Goal: Task Accomplishment & Management: Complete application form

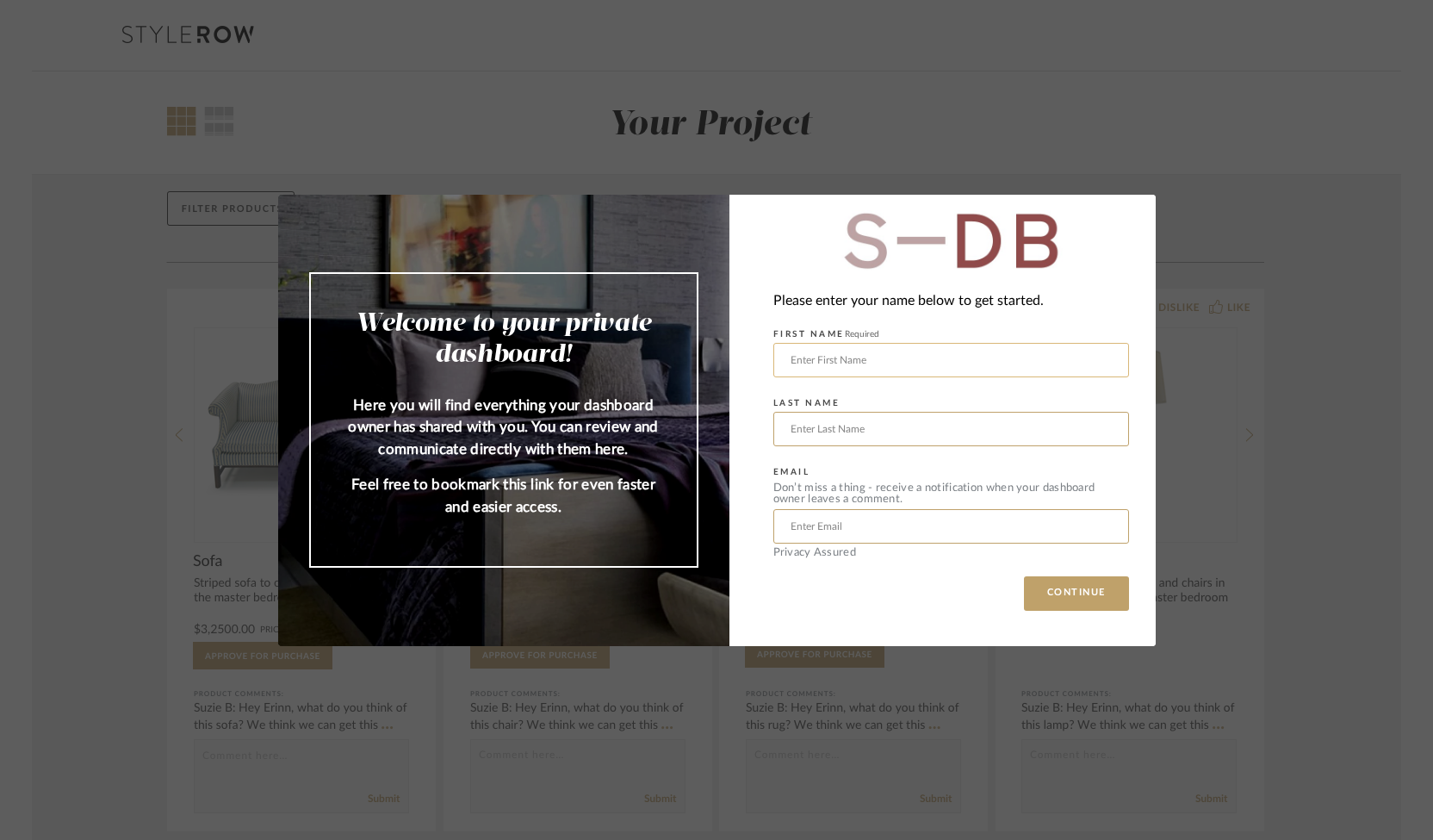
click at [904, 358] on input "text" at bounding box center [951, 359] width 356 height 35
type input "[PERSON_NAME]"
type input "Kosheleva"
type input "[PERSON_NAME][EMAIL_ADDRESS][DOMAIN_NAME]"
click at [1085, 585] on div "Welcome to your private dashboard! Here you will find everything your dashboard…" at bounding box center [717, 420] width 877 height 451
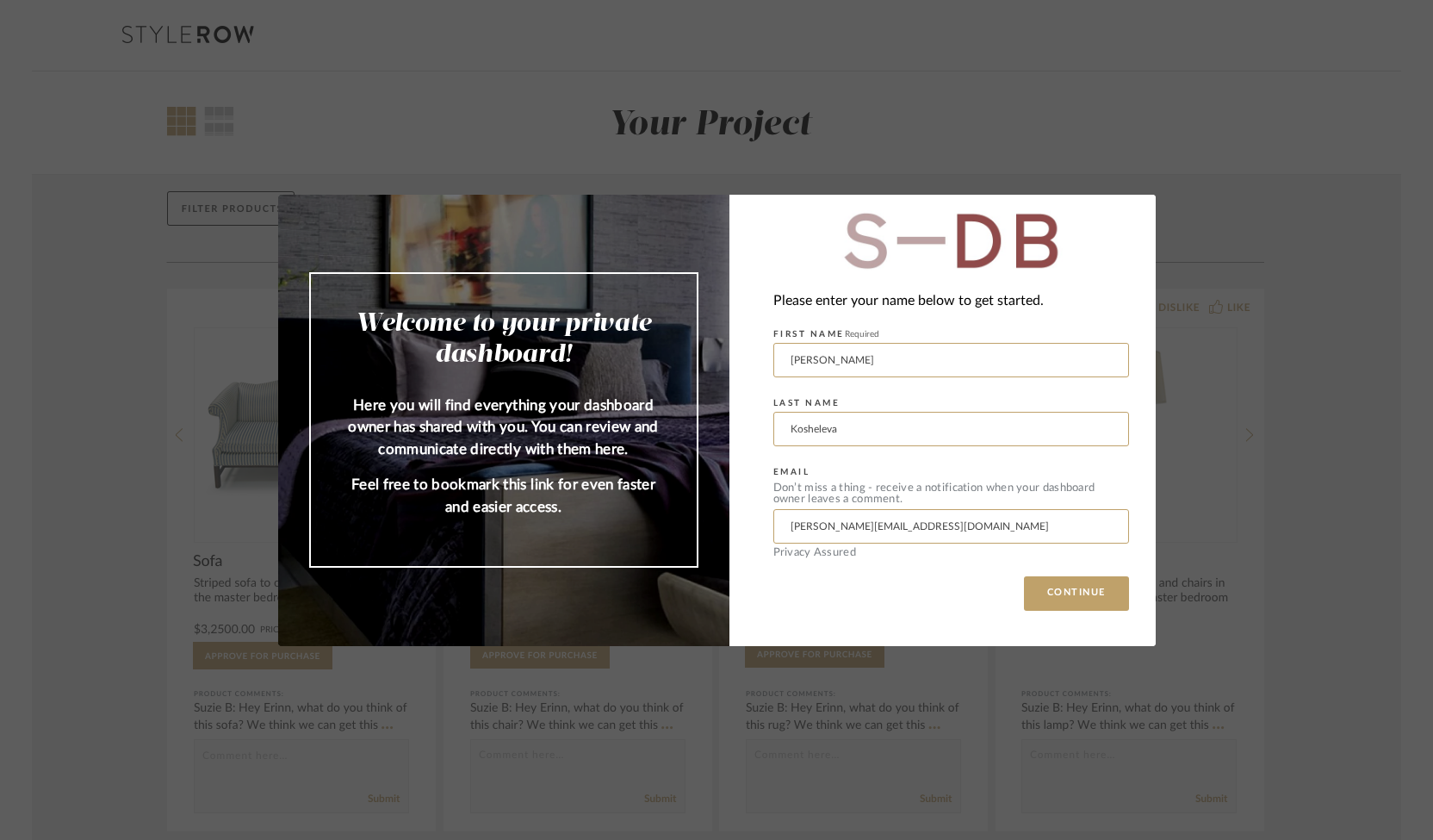
click at [1081, 600] on div "Welcome to your private dashboard! Here you will find everything your dashboard…" at bounding box center [717, 420] width 877 height 451
click at [1054, 591] on div "Please enter your name below to get started. FIRST NAME Required [PERSON_NAME] …" at bounding box center [943, 420] width 426 height 451
click at [1071, 585] on div "Welcome to your private dashboard! Here you will find everything your dashboard…" at bounding box center [717, 420] width 877 height 451
click at [1062, 598] on button "CONTINUE" at bounding box center [1076, 593] width 105 height 35
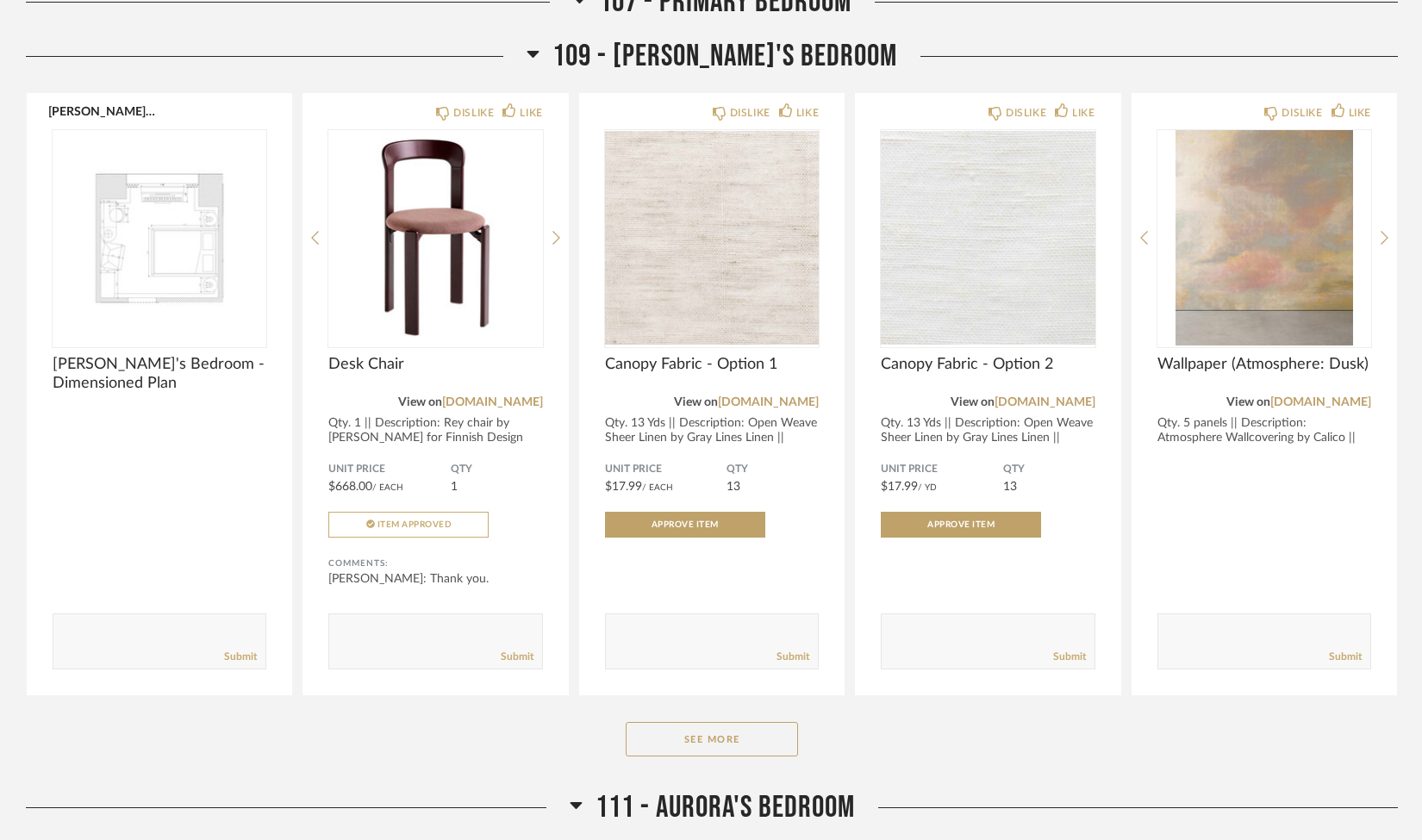
scroll to position [5316, 0]
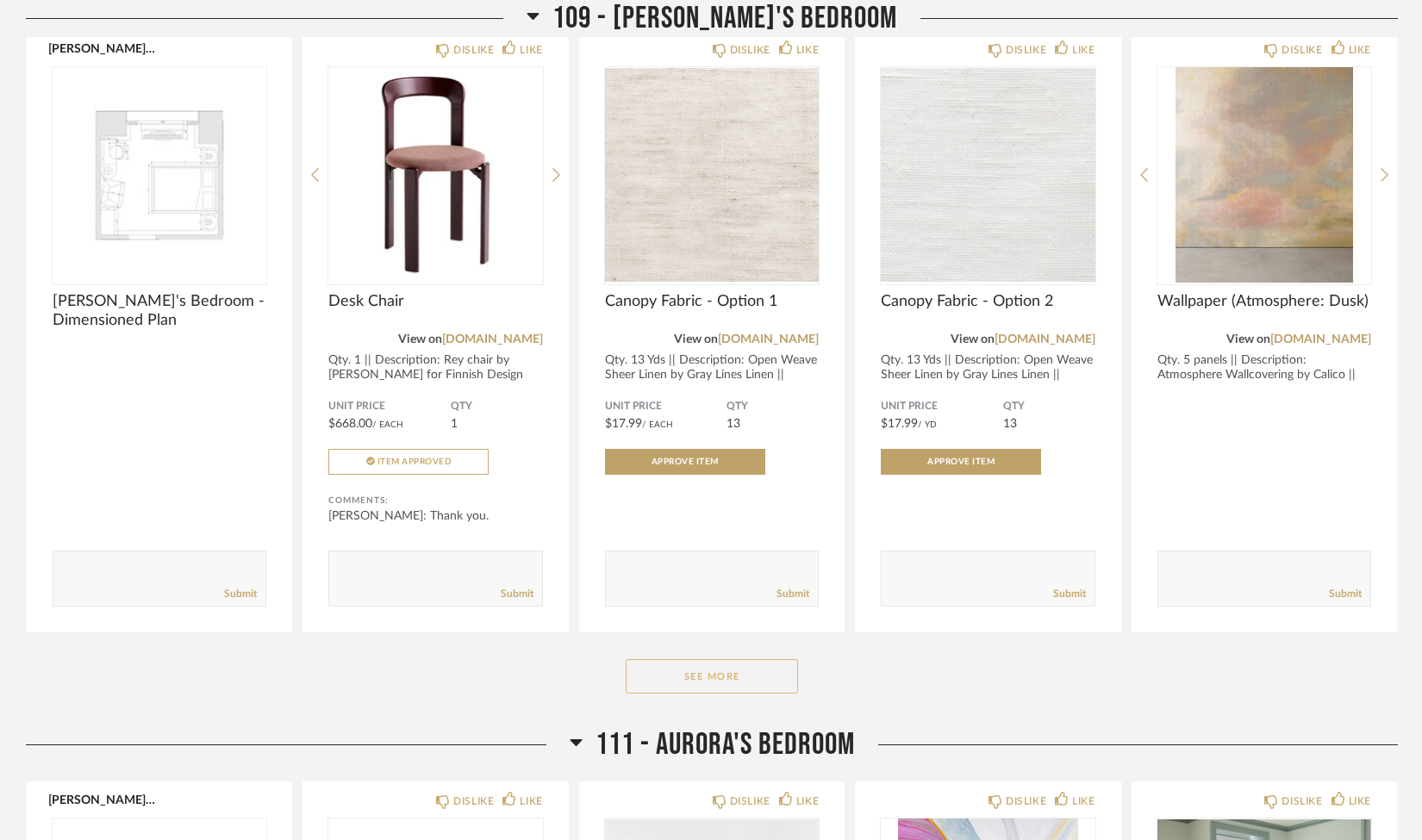
click at [782, 678] on button "See More" at bounding box center [711, 676] width 172 height 35
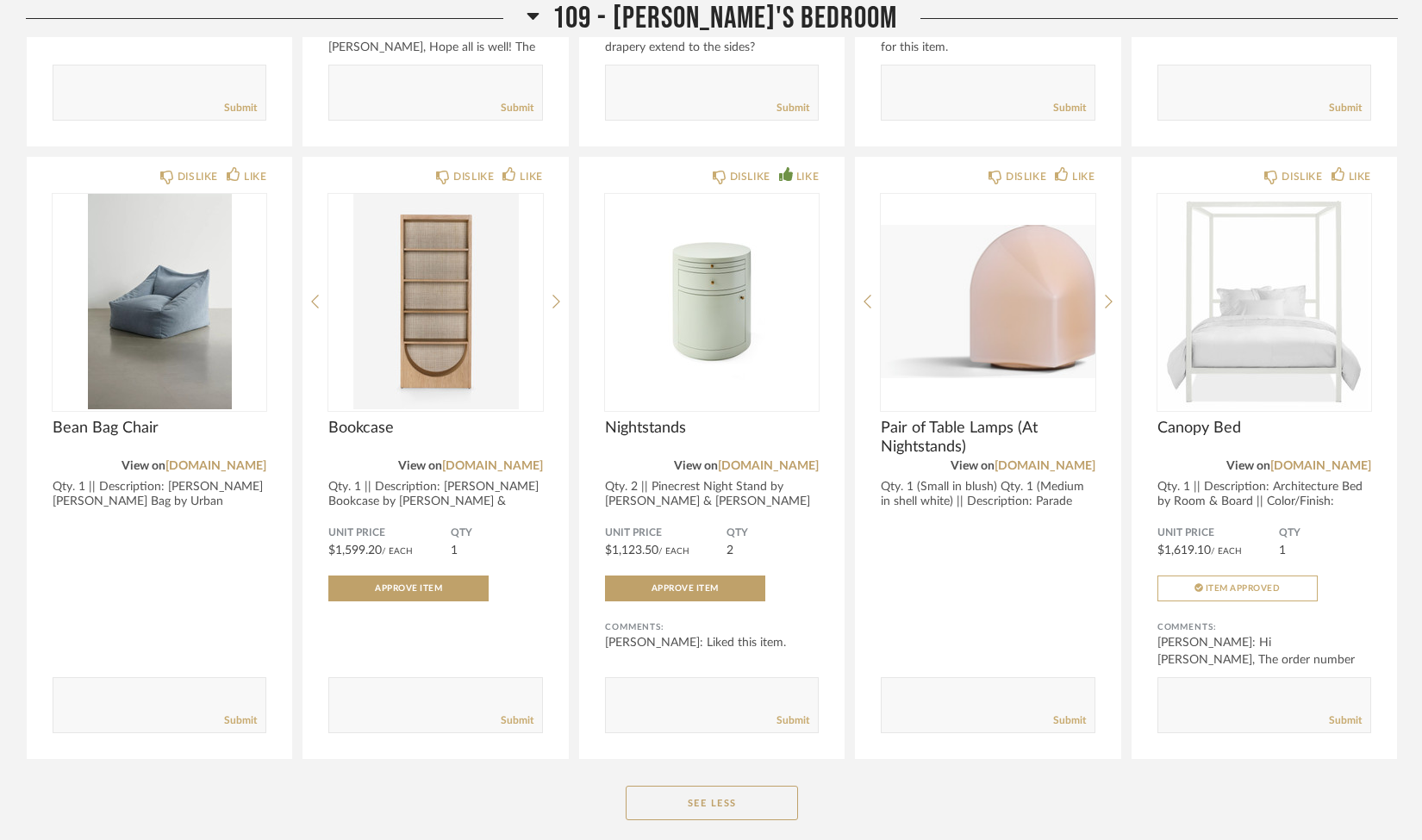
scroll to position [6466, 0]
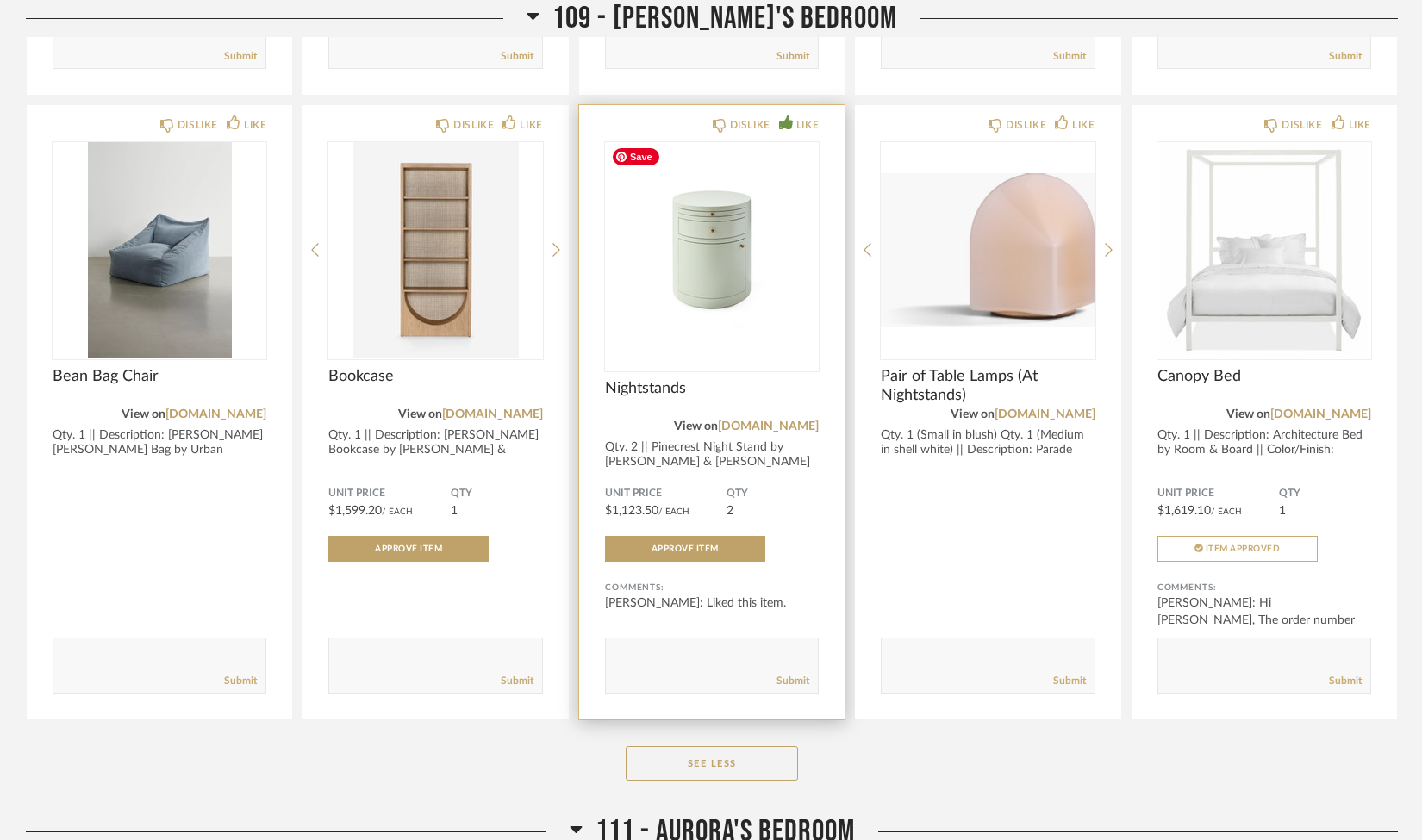
click at [740, 252] on img "0" at bounding box center [712, 249] width 214 height 215
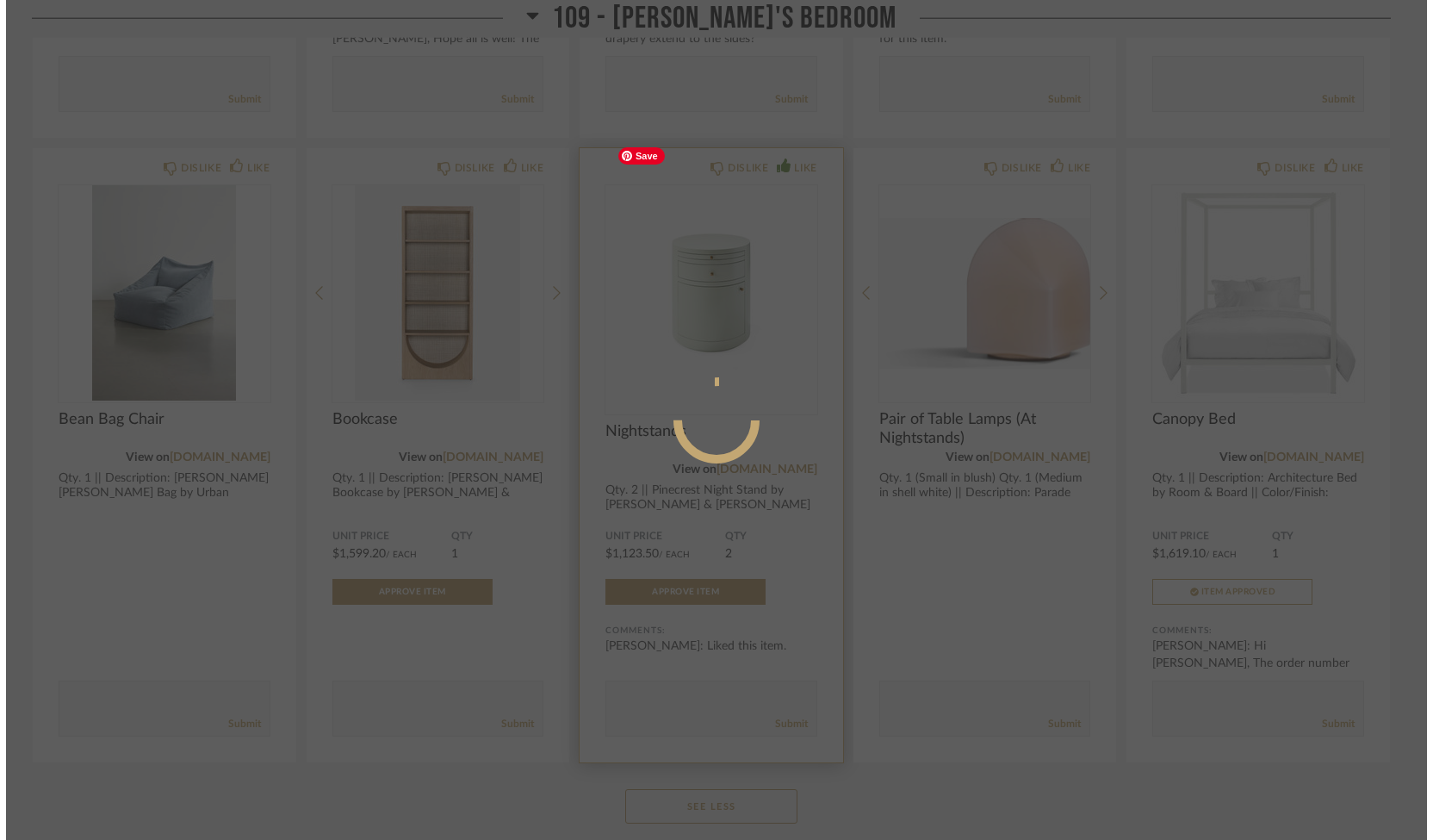
scroll to position [0, 0]
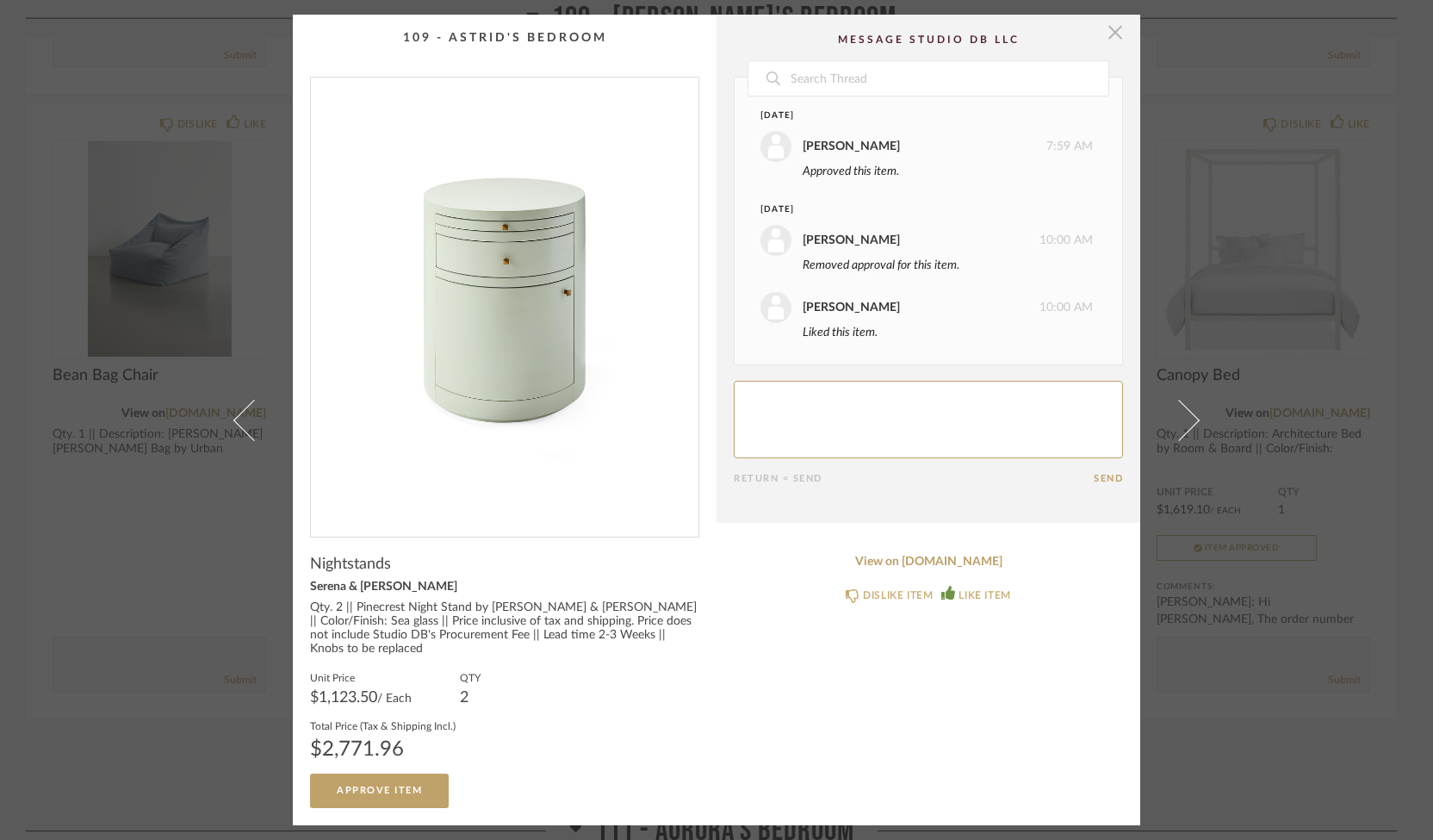
click at [1109, 46] on span "button" at bounding box center [1115, 31] width 35 height 35
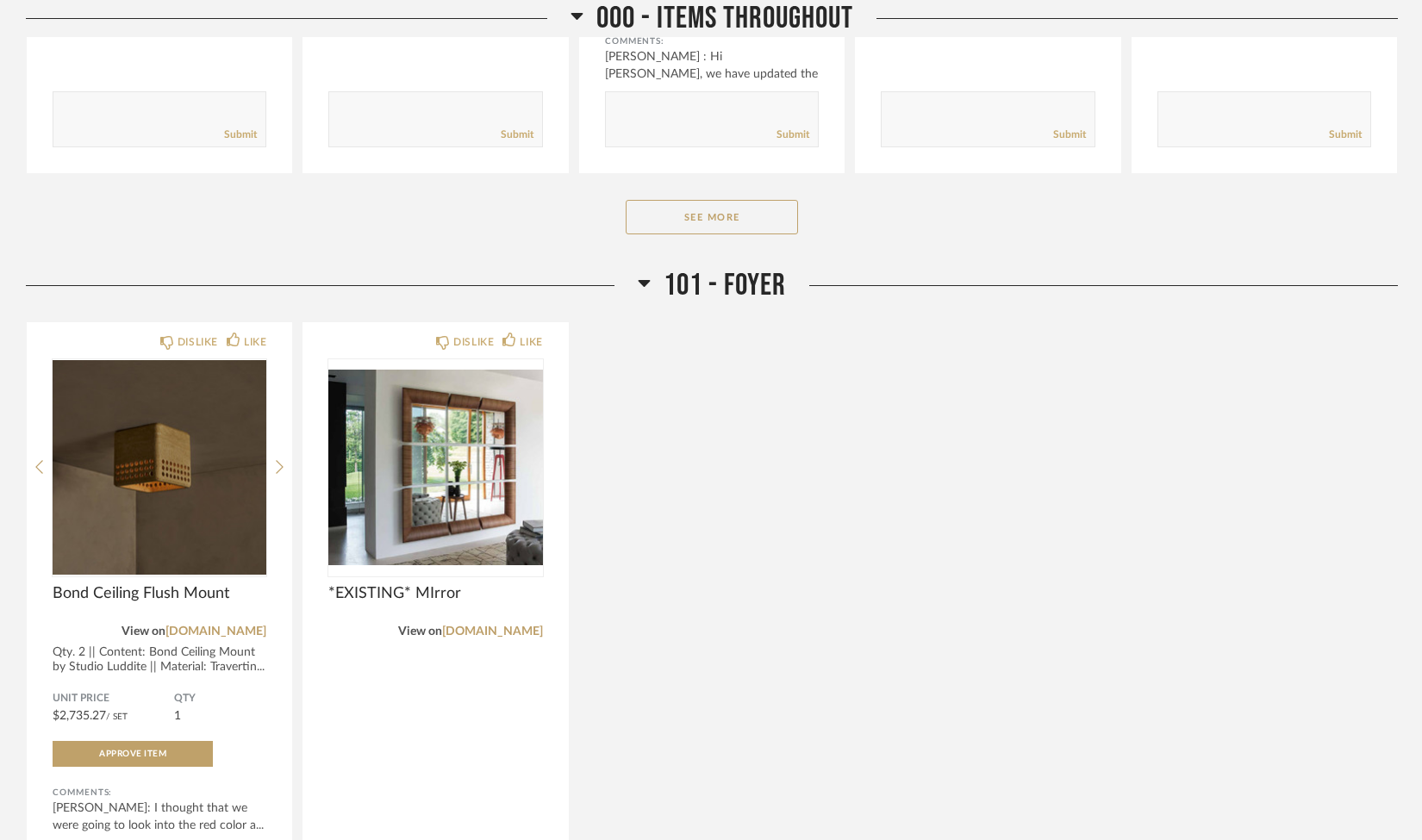
scroll to position [340, 0]
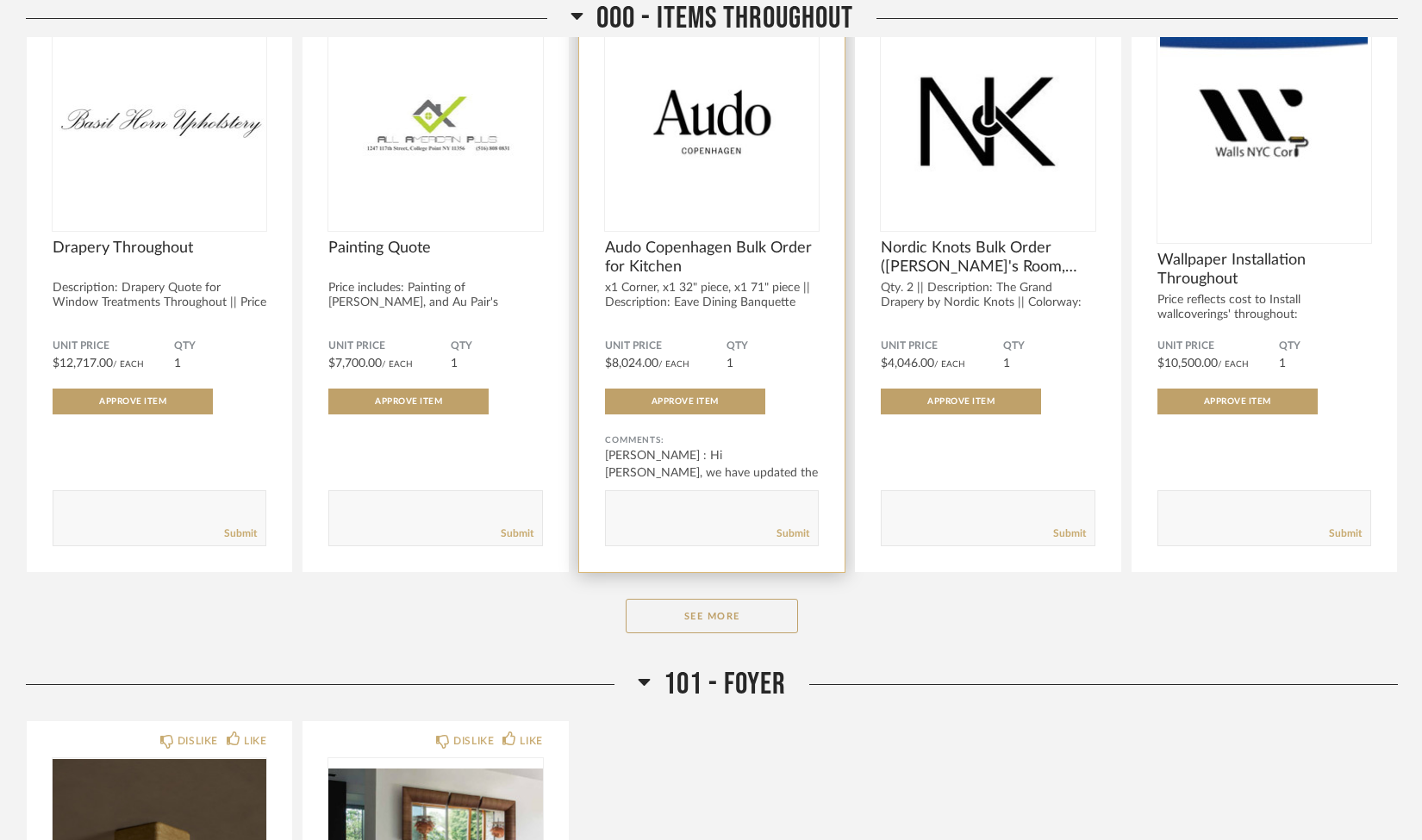
click at [702, 265] on span "Audo Copenhagen Bulk Order for Kitchen" at bounding box center [712, 258] width 214 height 37
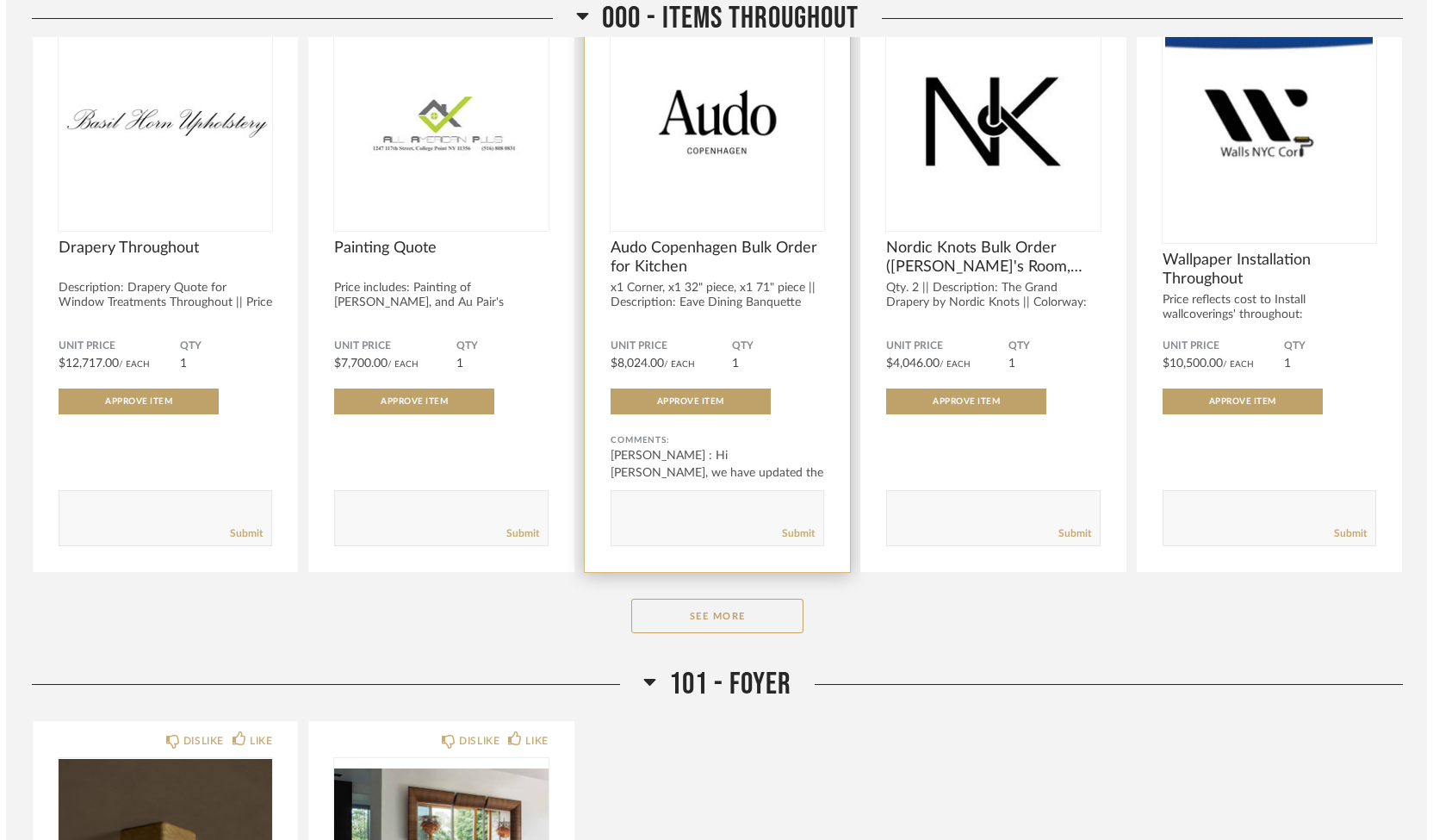
scroll to position [0, 0]
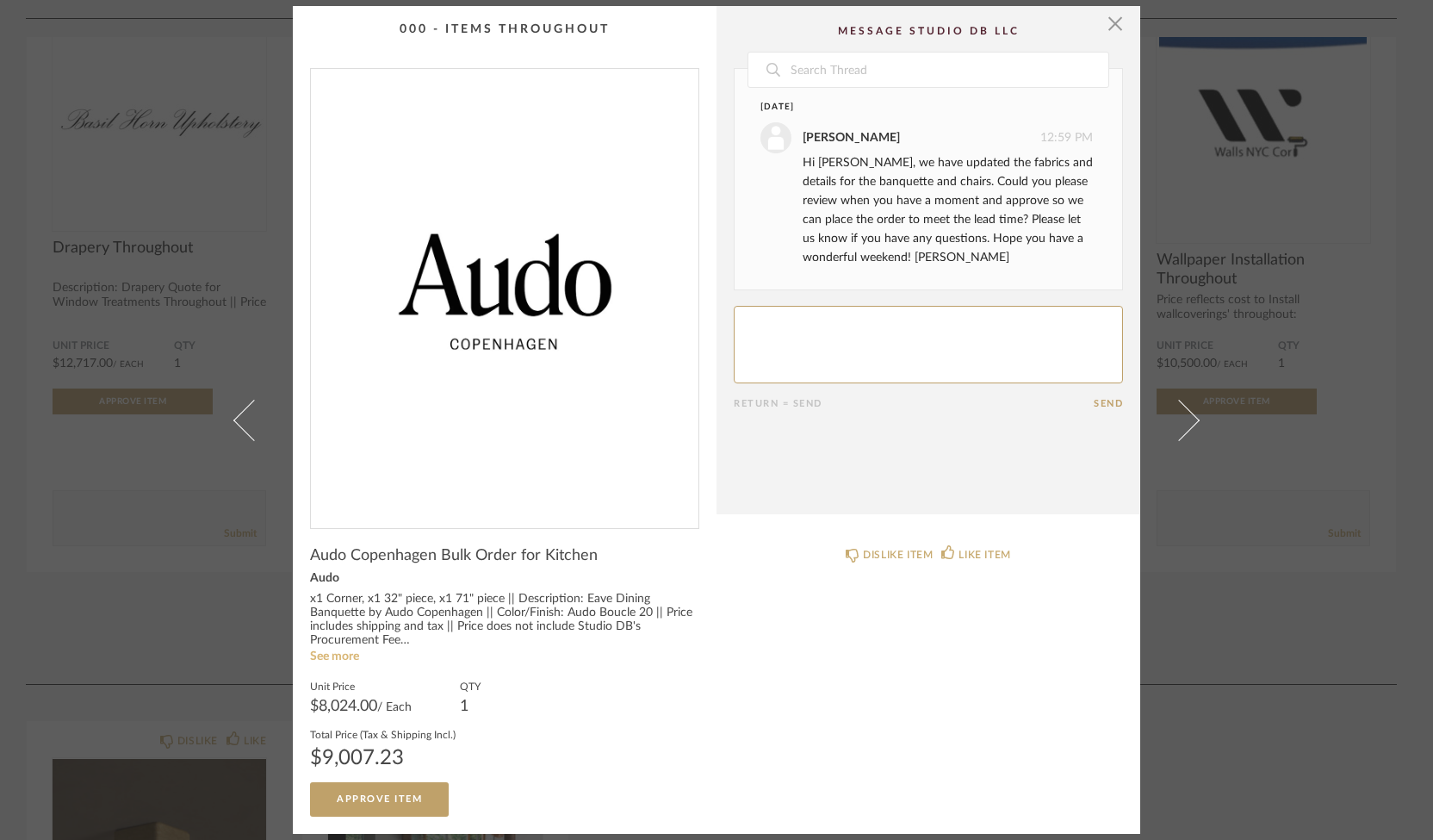
click at [327, 656] on link "See more" at bounding box center [334, 656] width 49 height 12
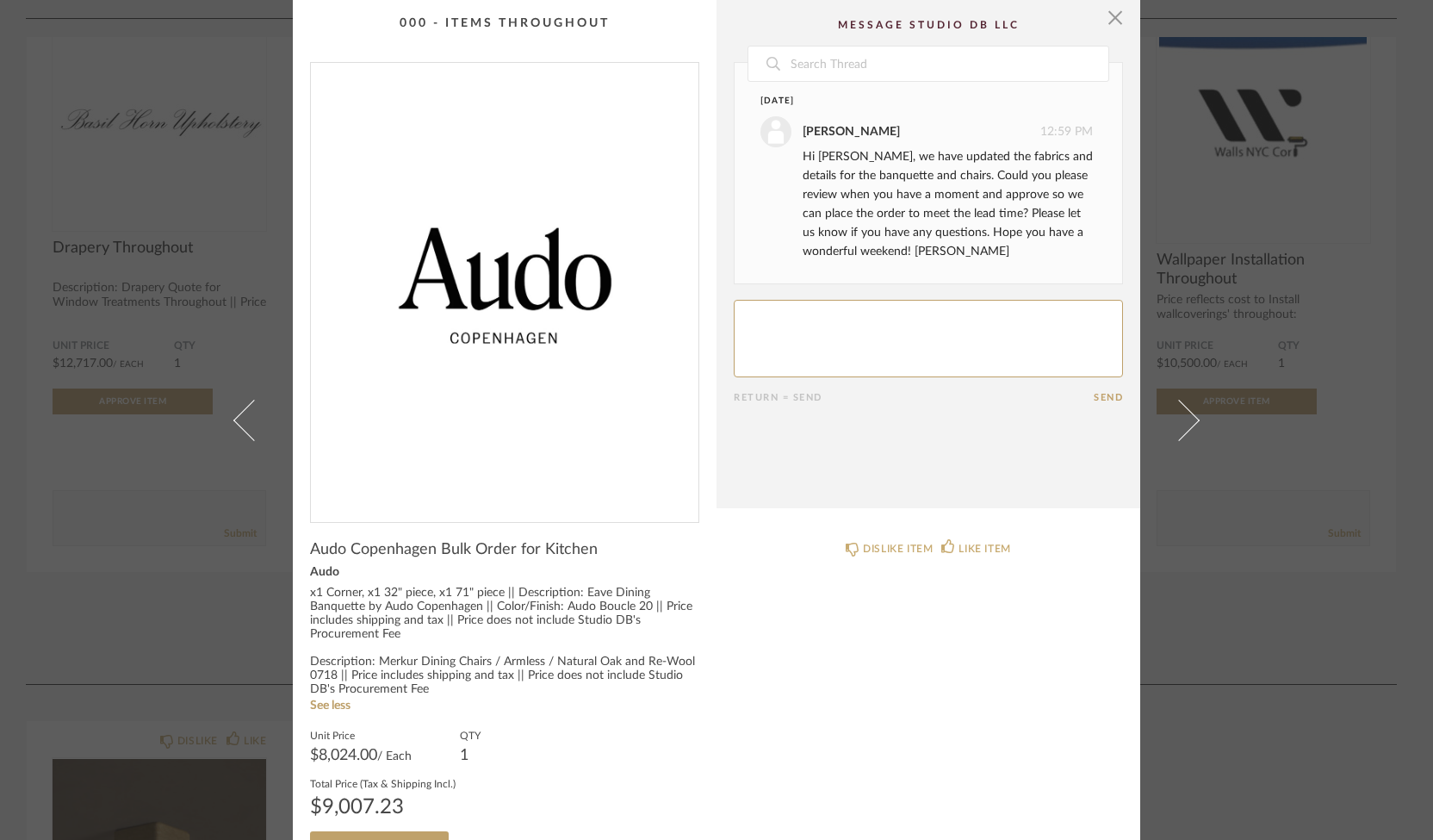
click at [1265, 457] on div "× Date [DATE] [PERSON_NAME] 12:59 PM Hi [PERSON_NAME], we have updated the fabr…" at bounding box center [716, 420] width 1433 height 840
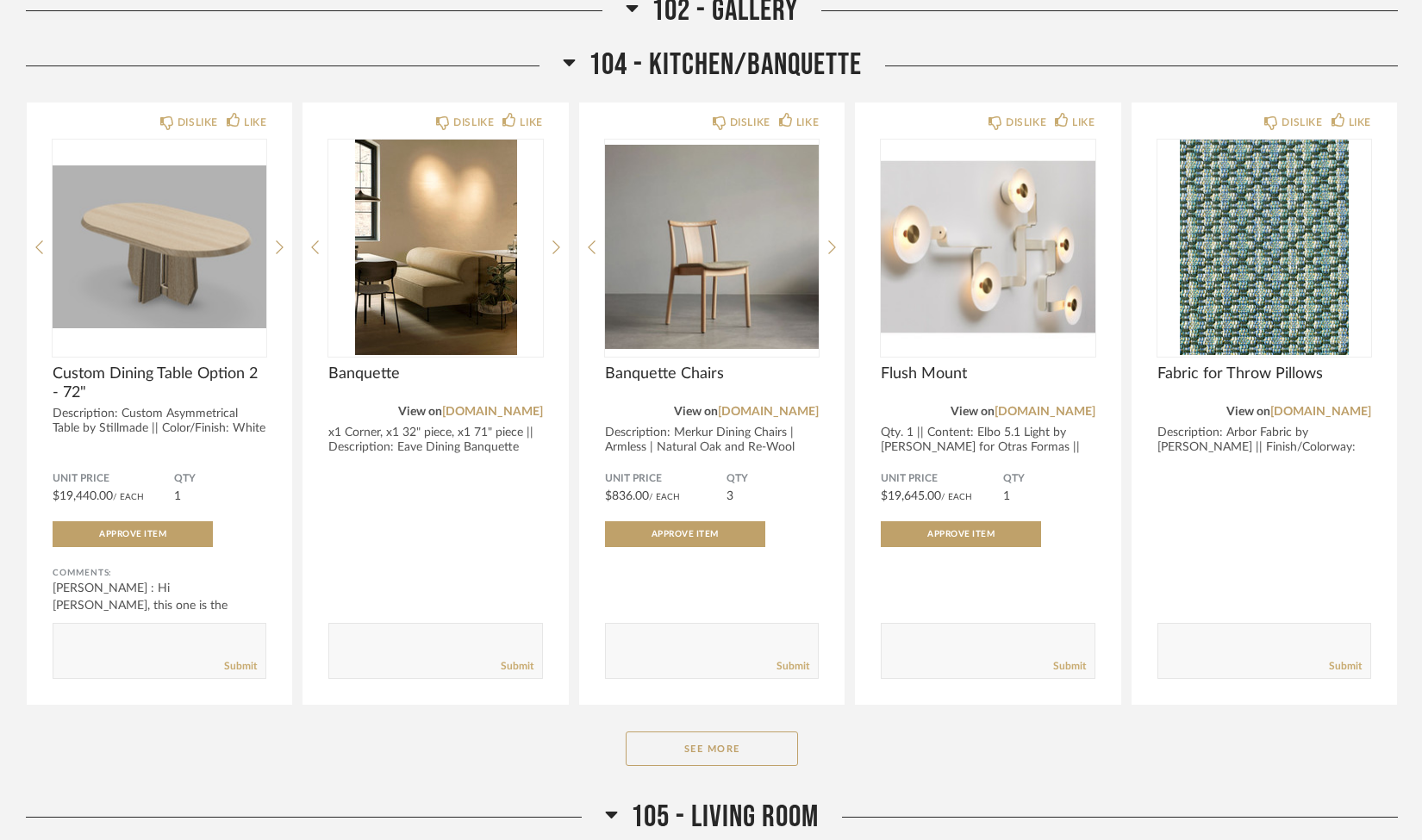
scroll to position [2313, 0]
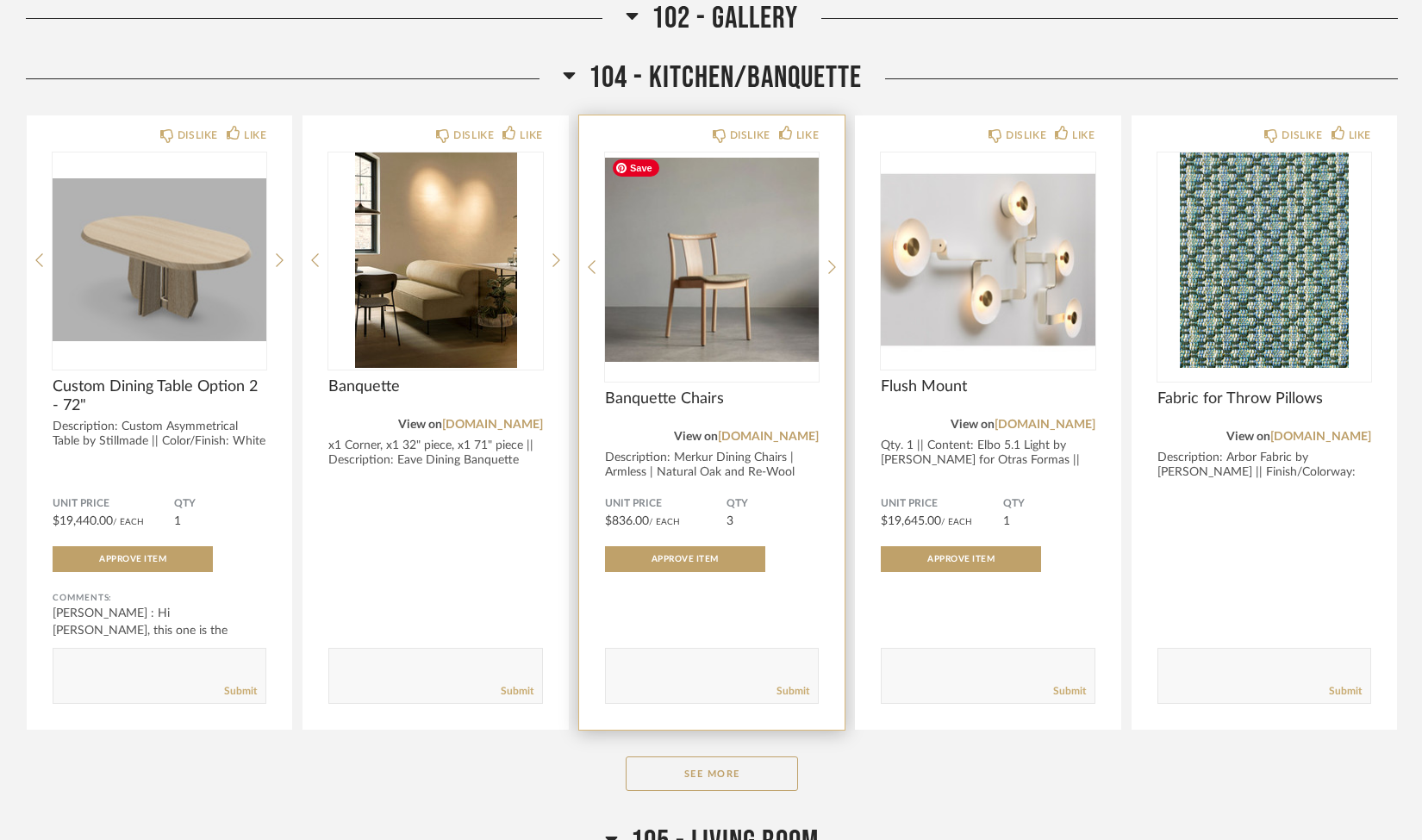
click at [775, 310] on img "0" at bounding box center [712, 259] width 214 height 215
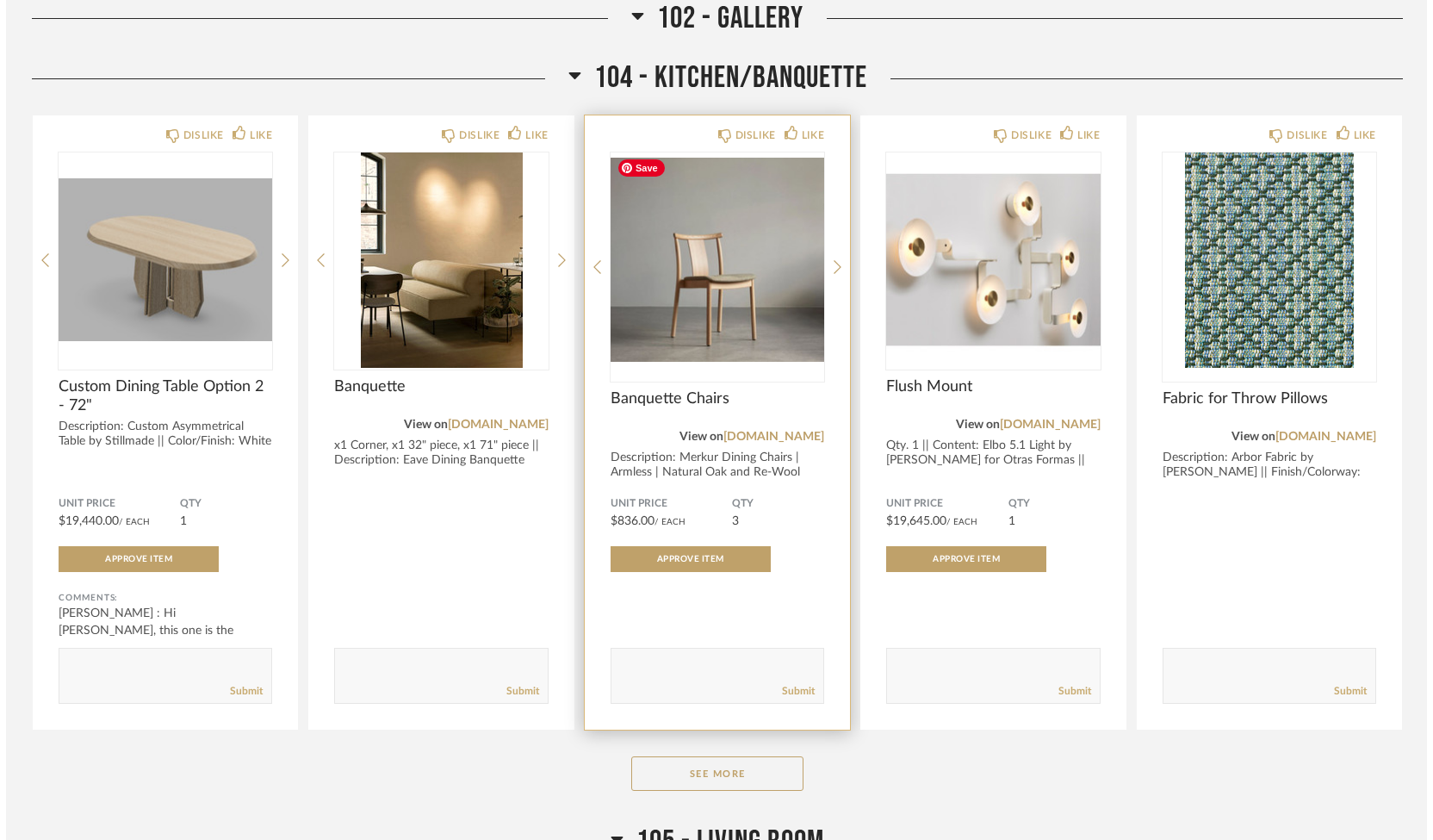
scroll to position [0, 0]
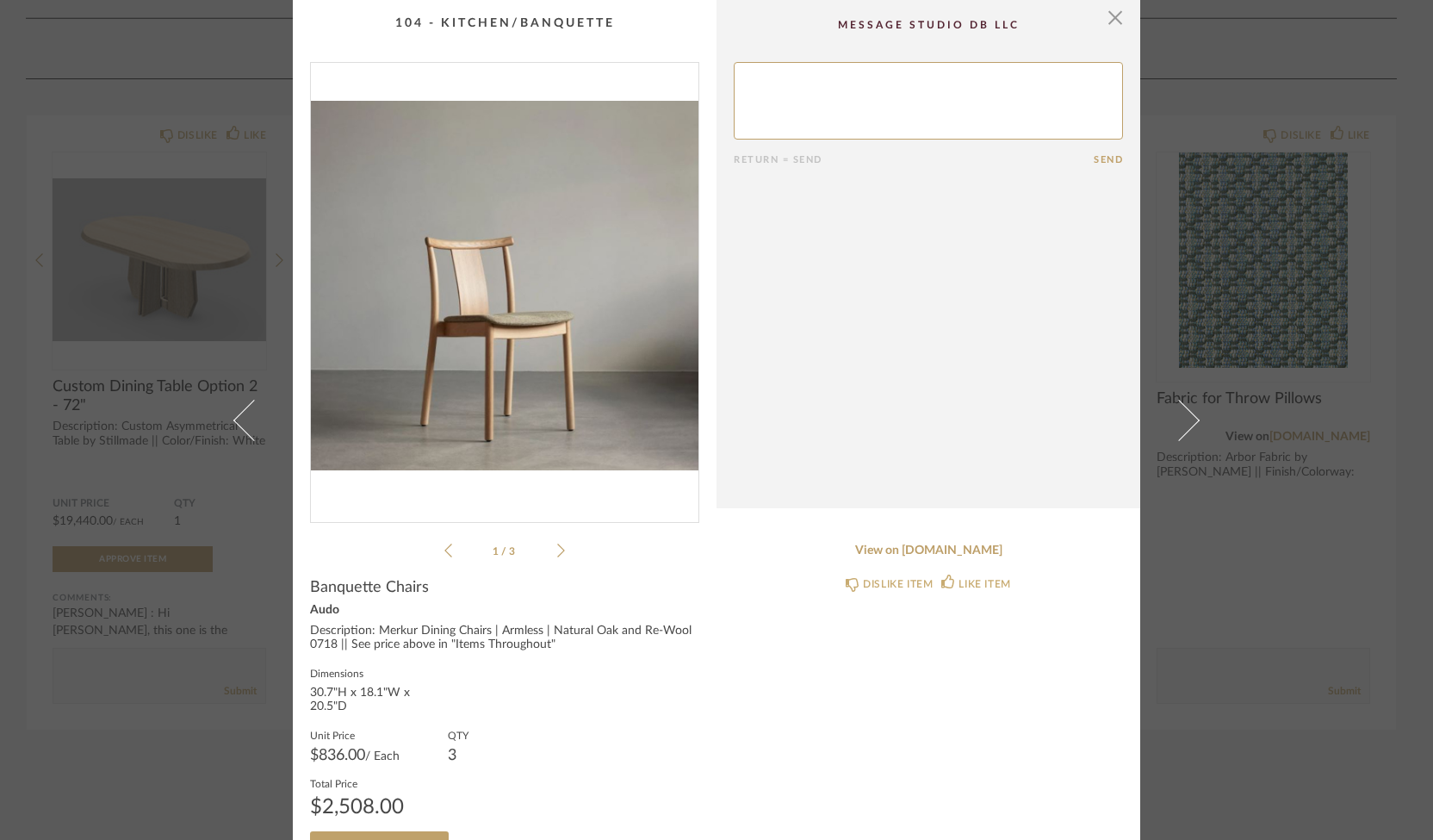
click at [557, 553] on icon at bounding box center [561, 549] width 8 height 15
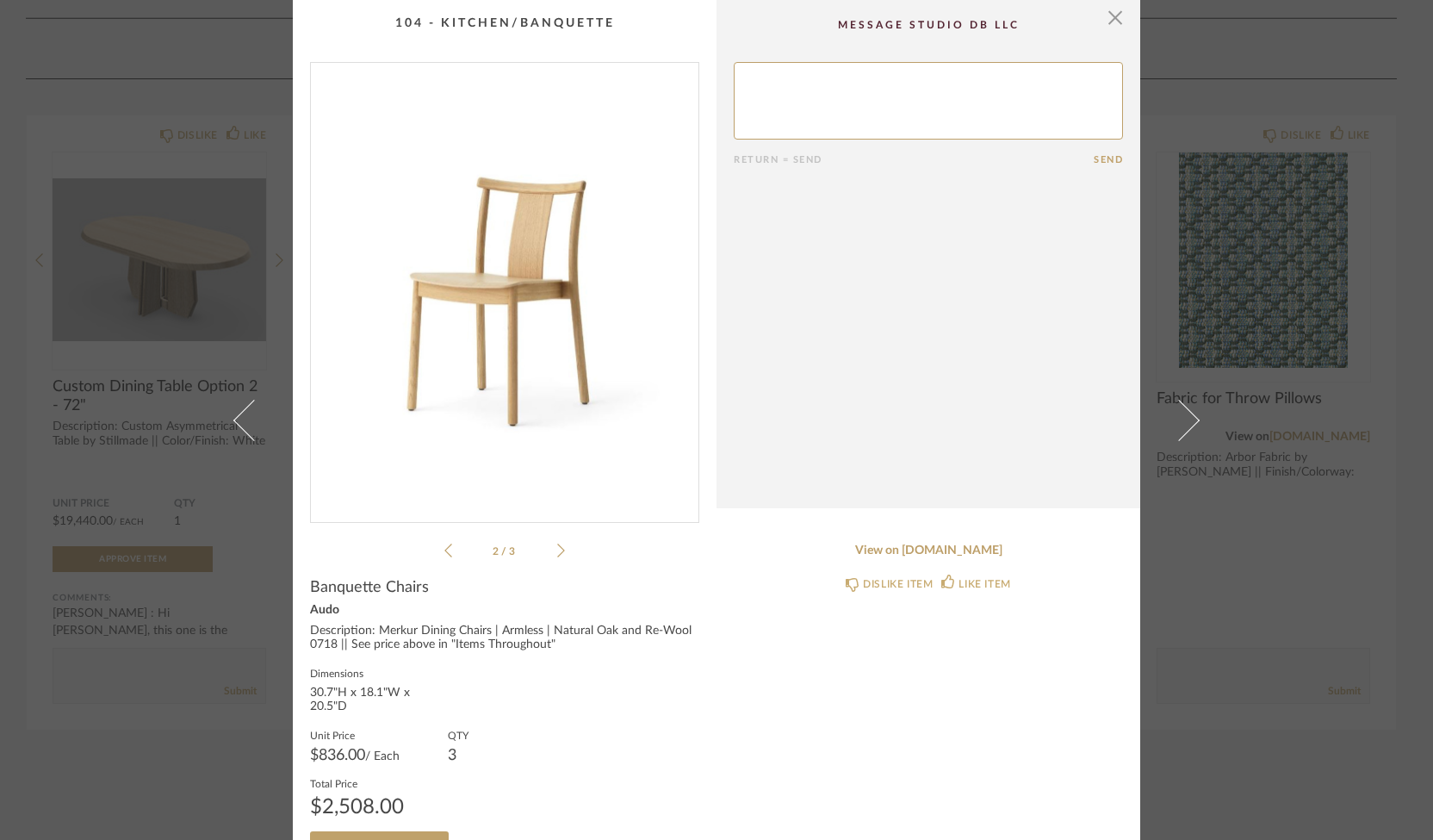
click at [557, 553] on icon at bounding box center [561, 549] width 8 height 15
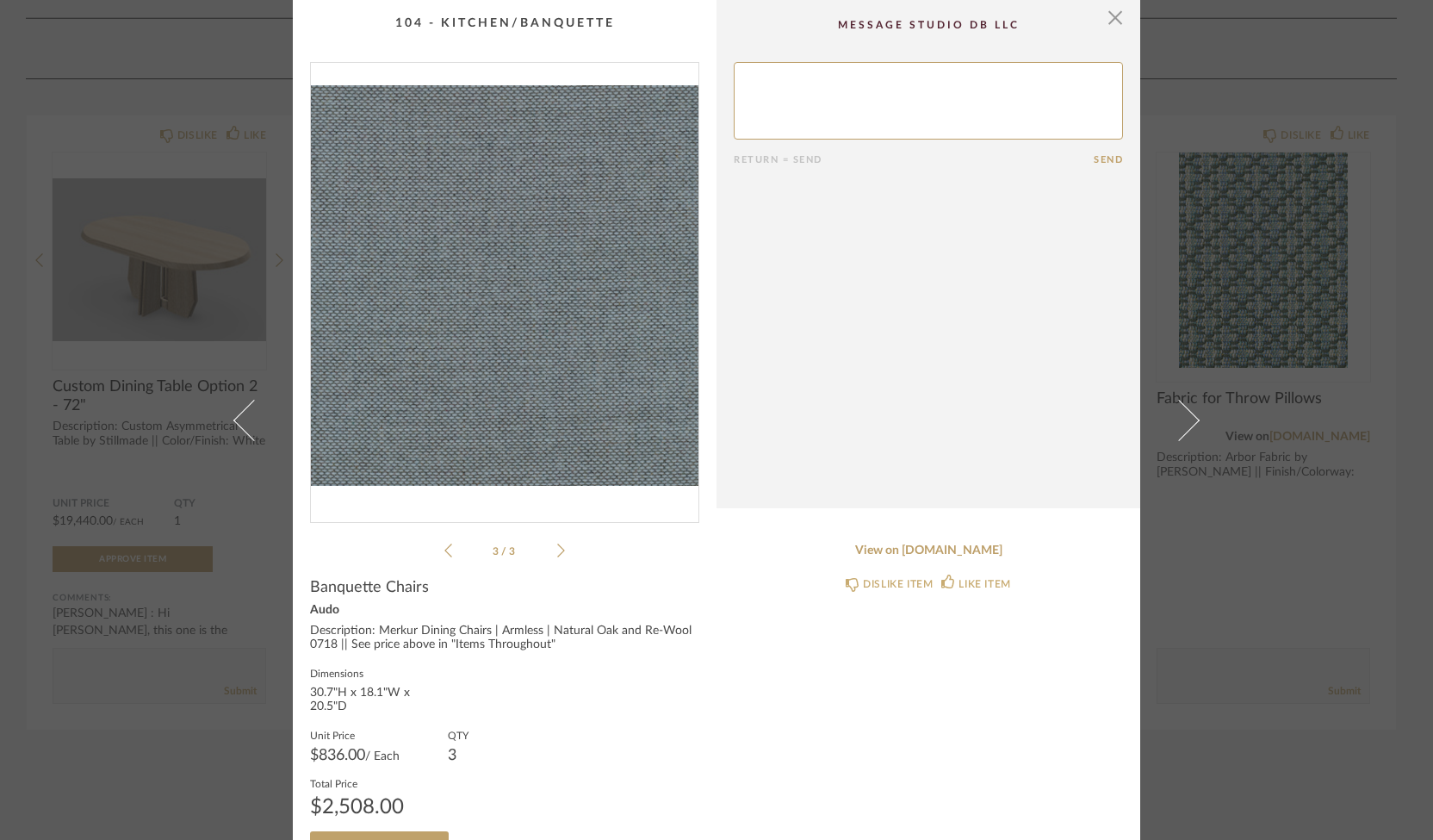
click at [557, 553] on icon at bounding box center [561, 549] width 8 height 15
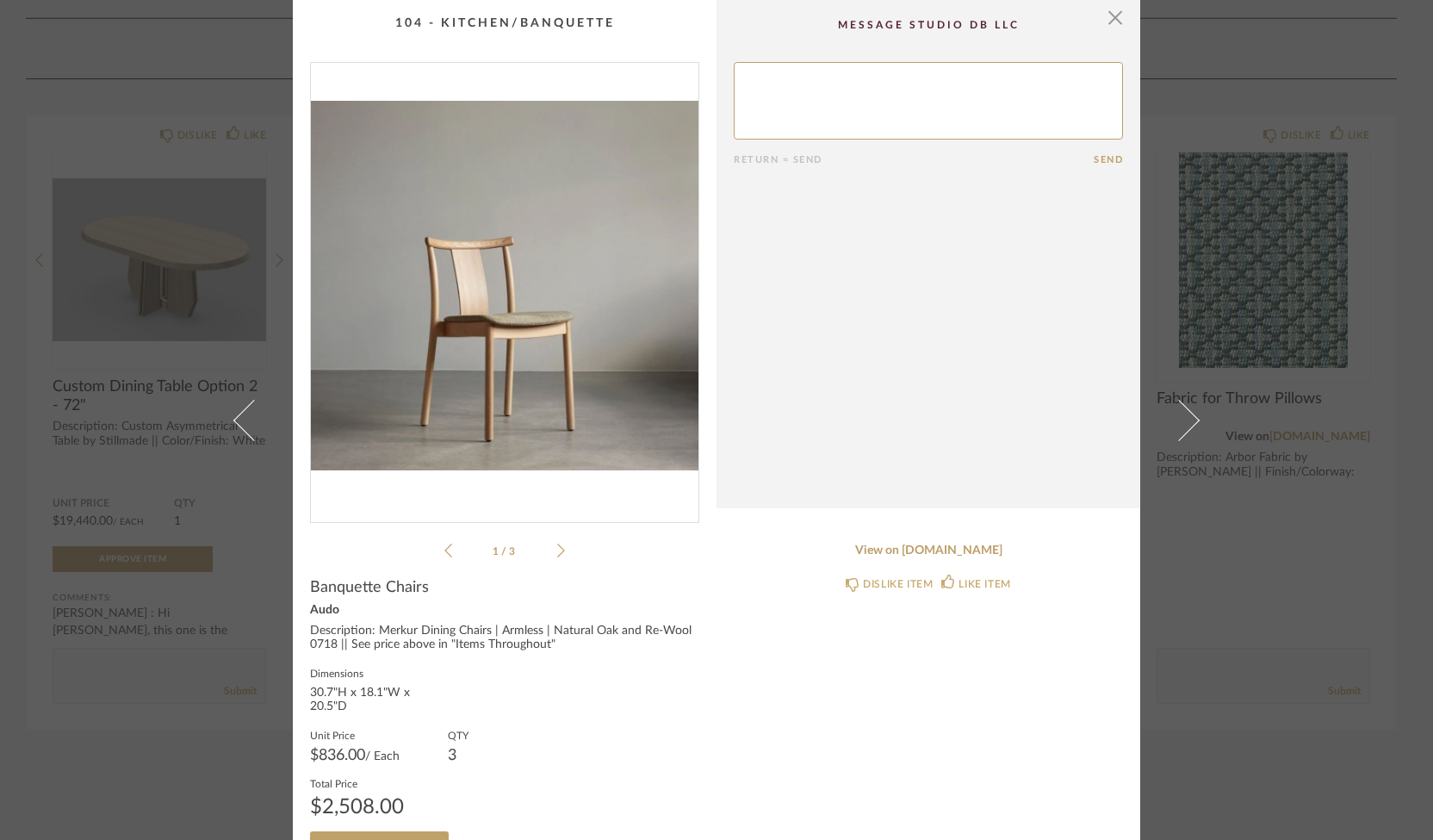
click at [557, 553] on icon at bounding box center [561, 549] width 8 height 15
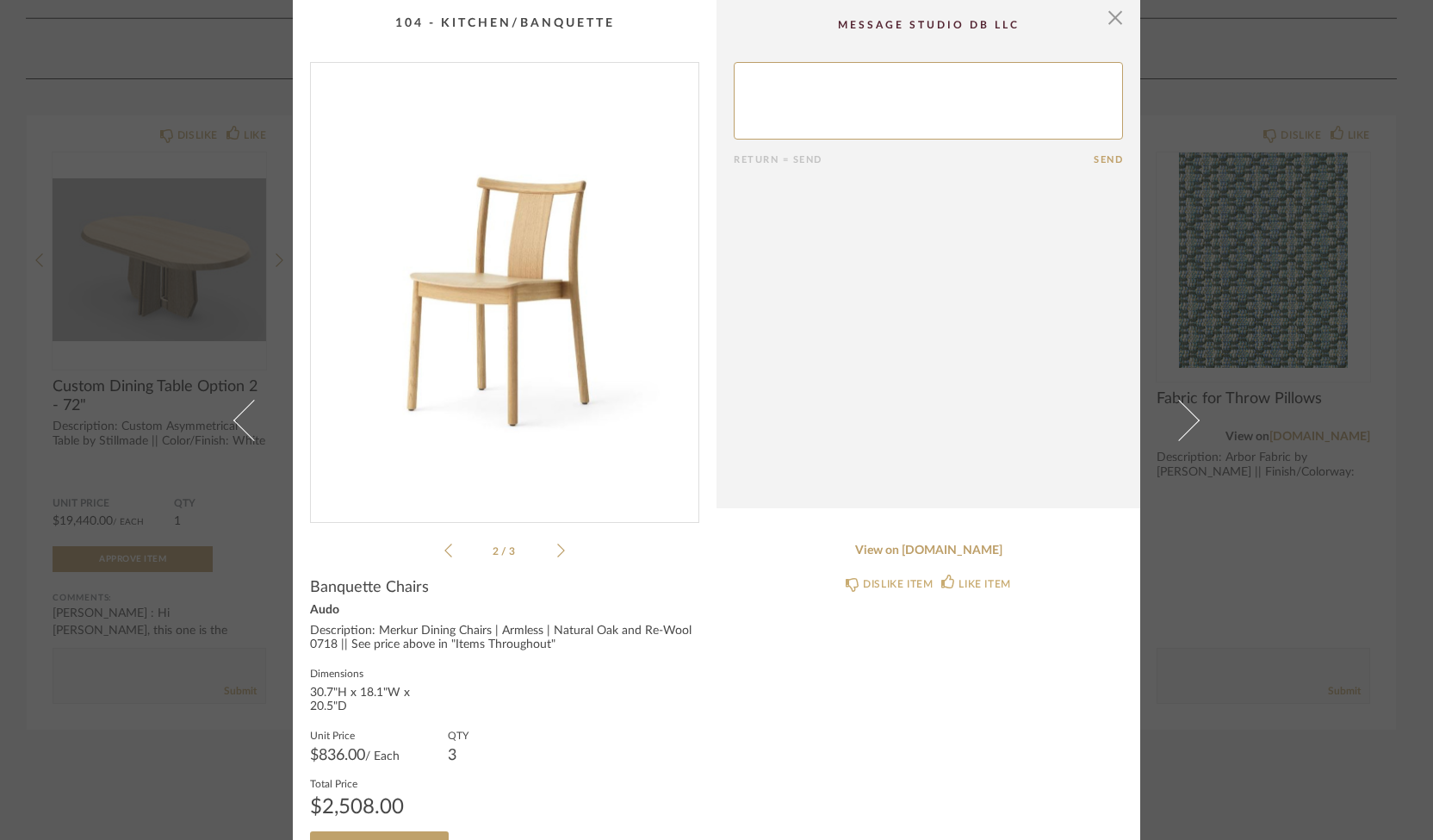
click at [557, 553] on icon at bounding box center [561, 549] width 8 height 15
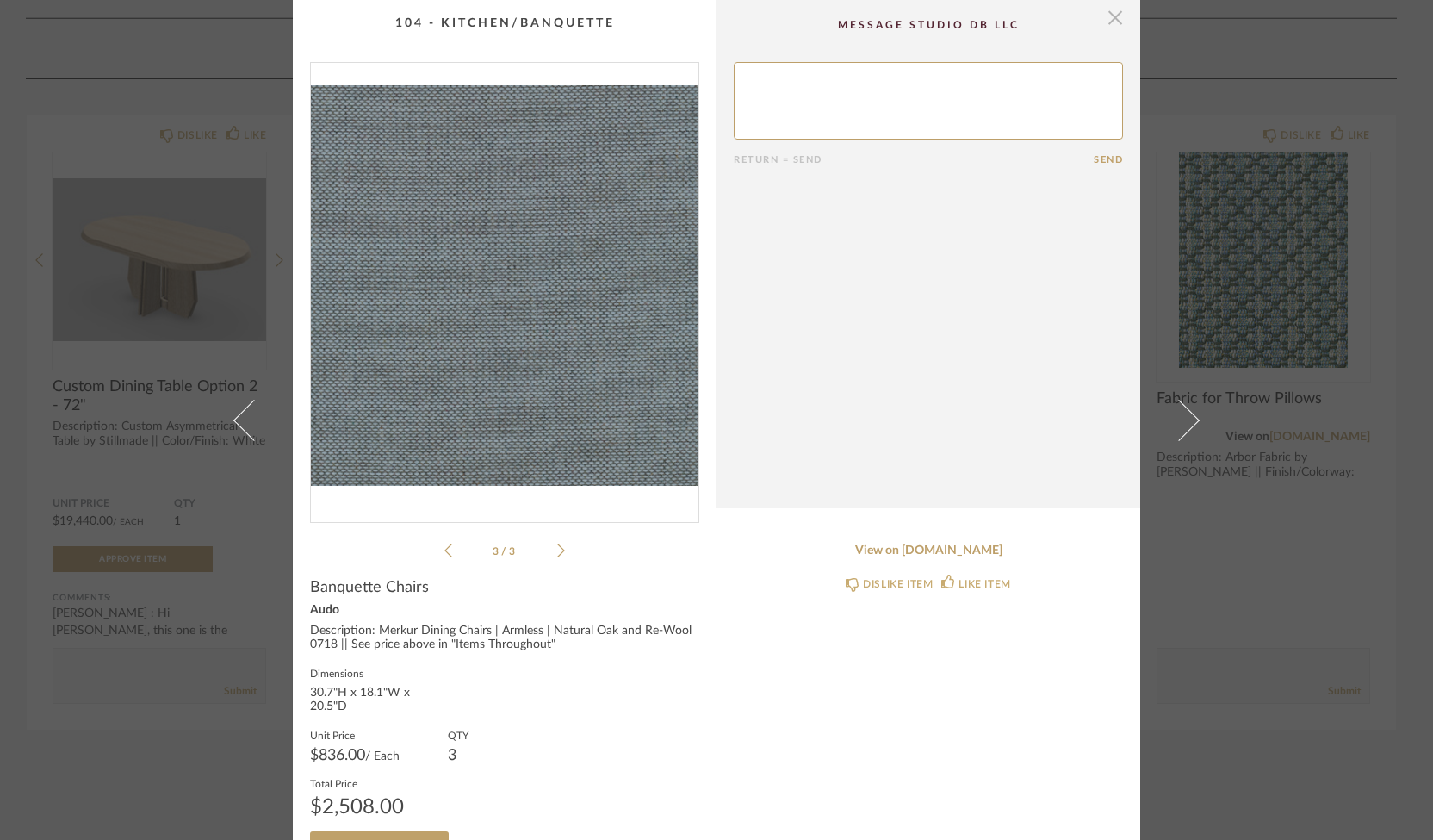
click at [1108, 20] on span "button" at bounding box center [1115, 17] width 35 height 35
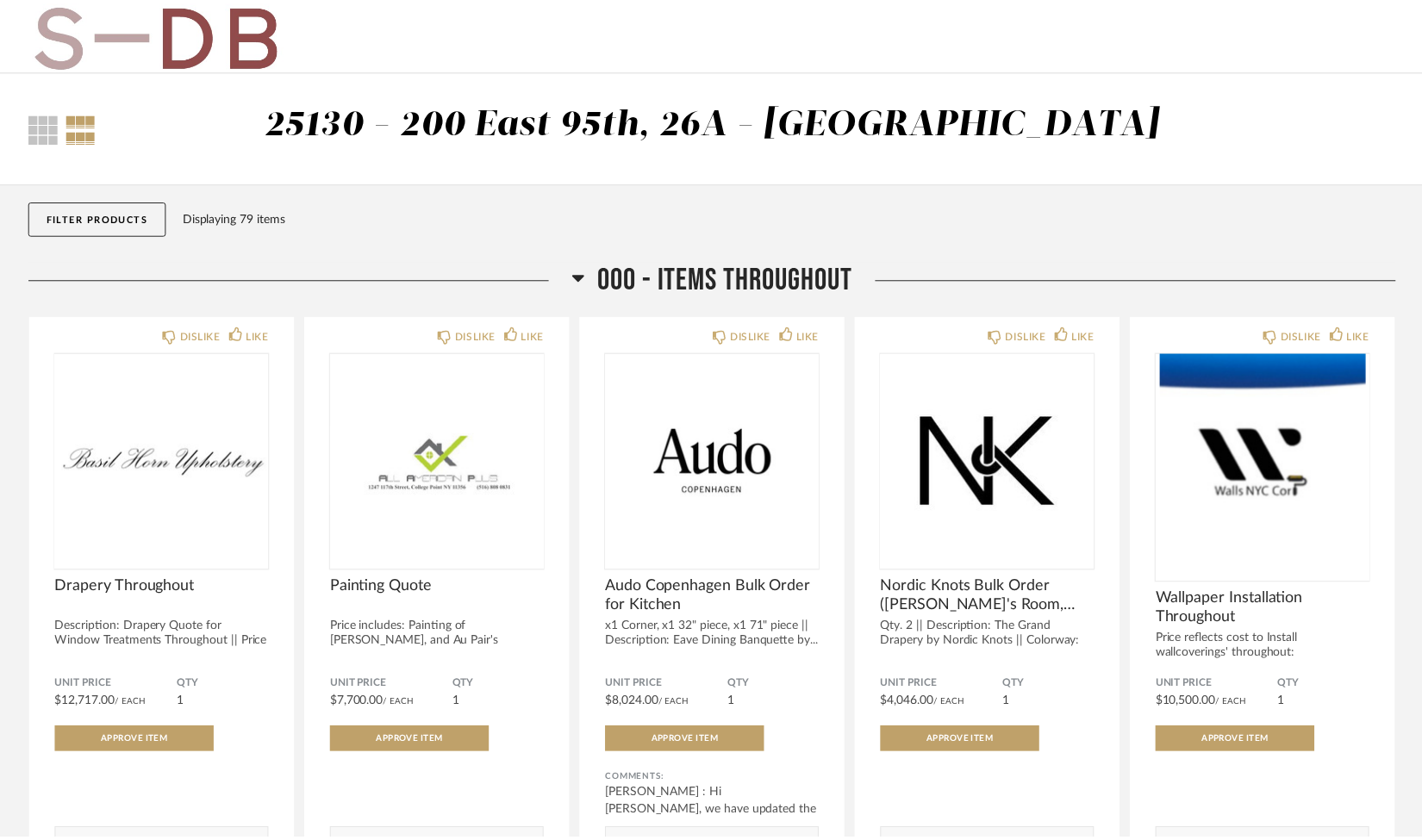
scroll to position [2313, 0]
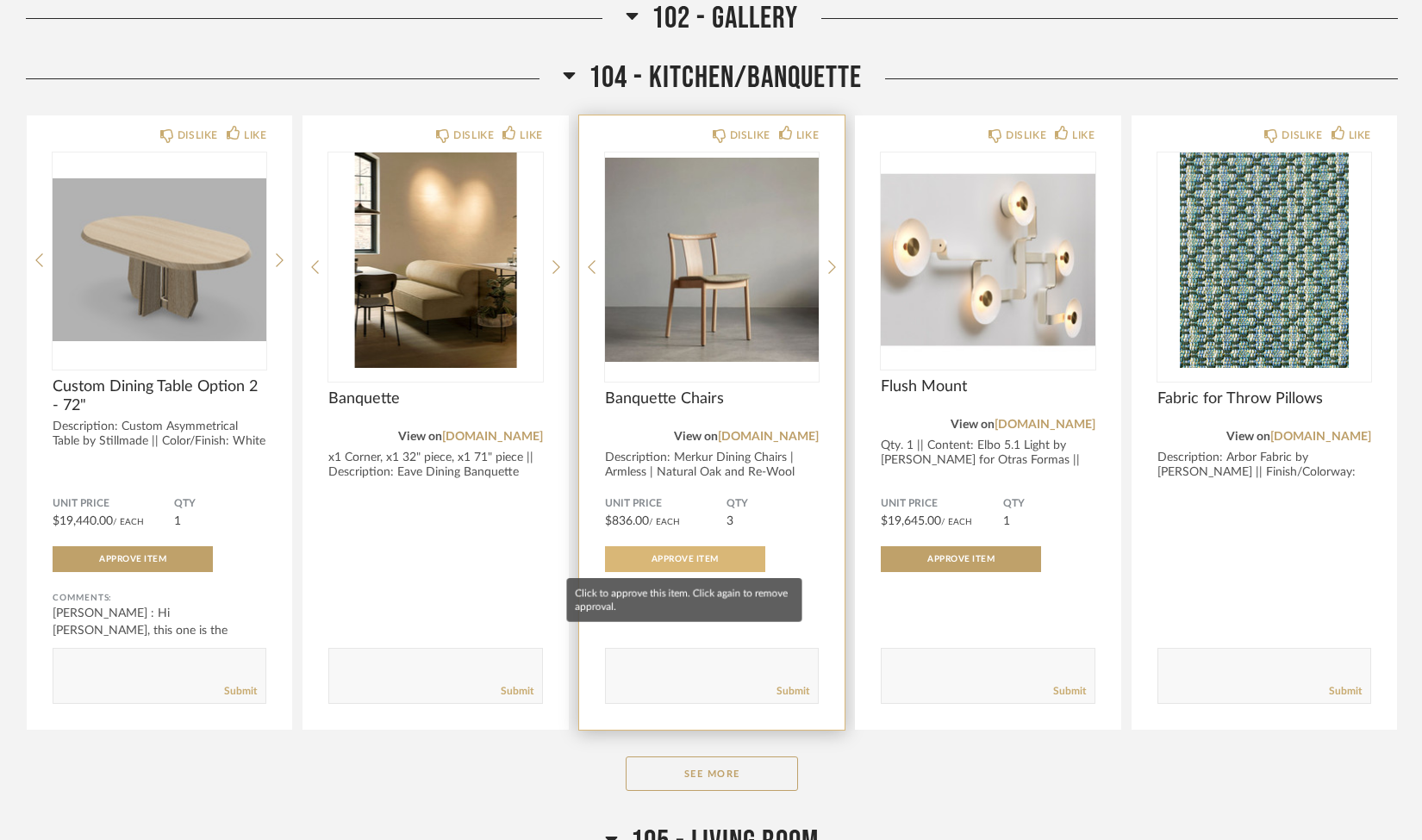
click at [707, 555] on span "Approve Item" at bounding box center [684, 559] width 67 height 9
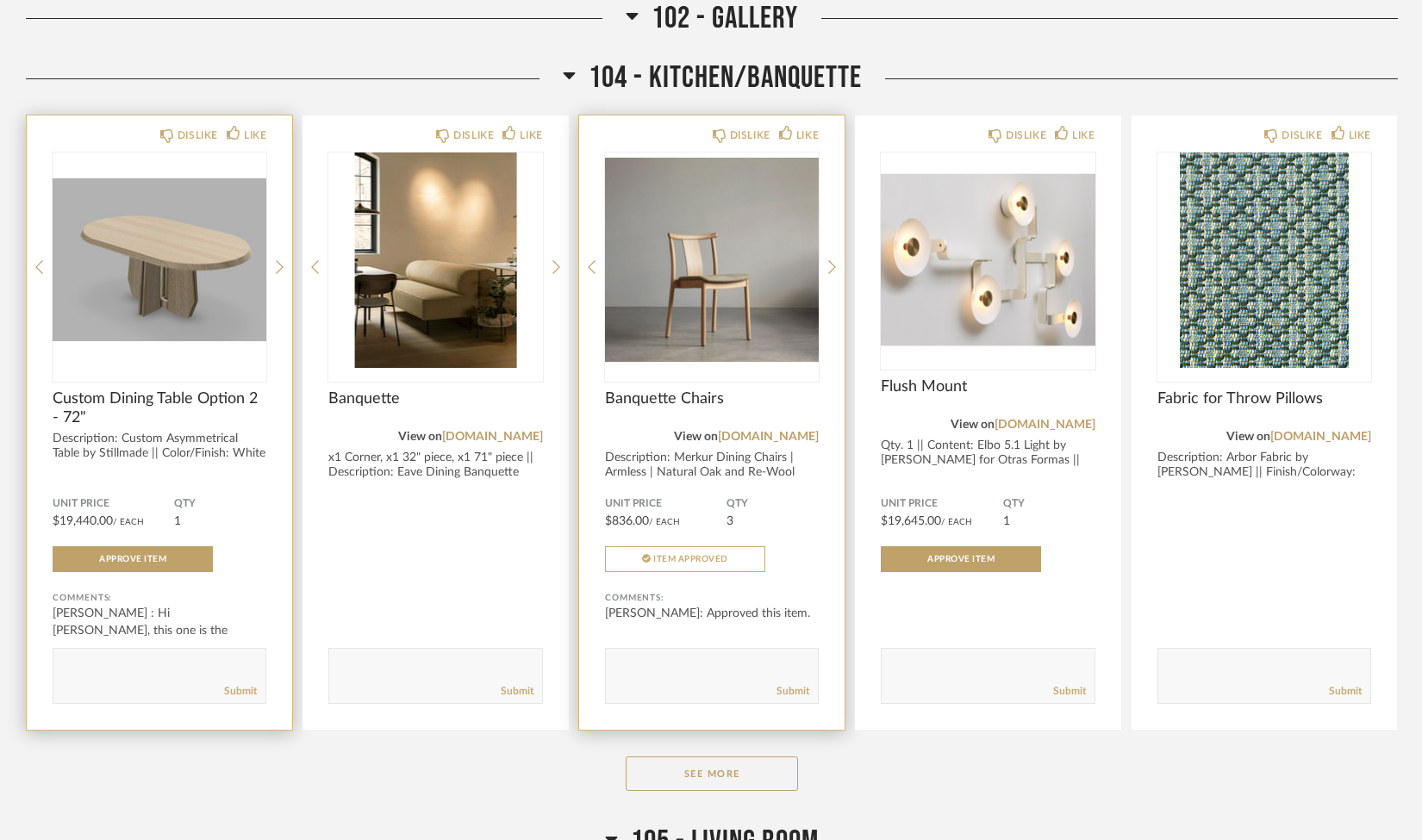
click at [138, 400] on span "Custom Dining Table Option 2 - 72"" at bounding box center [160, 408] width 214 height 37
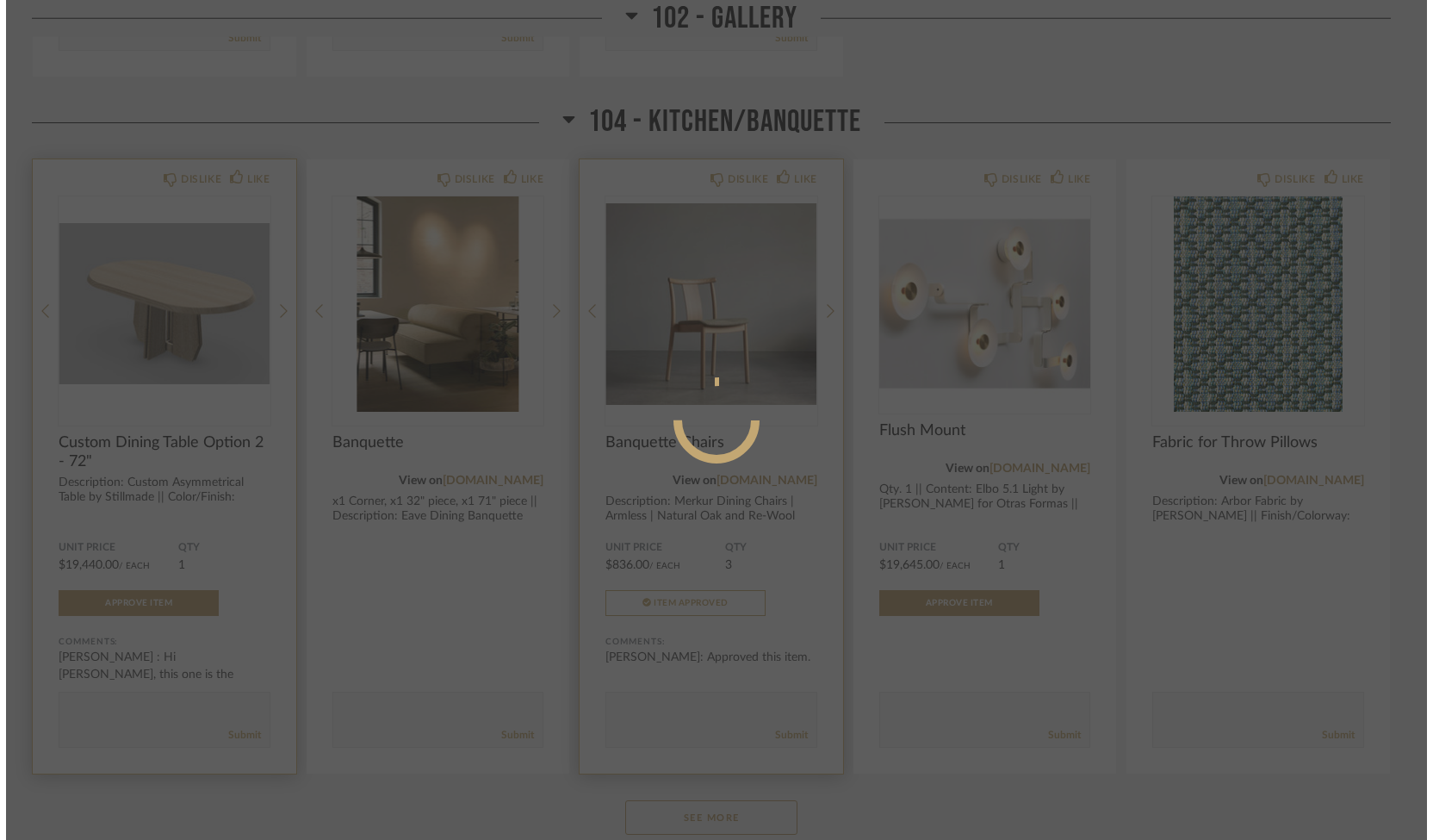
scroll to position [0, 0]
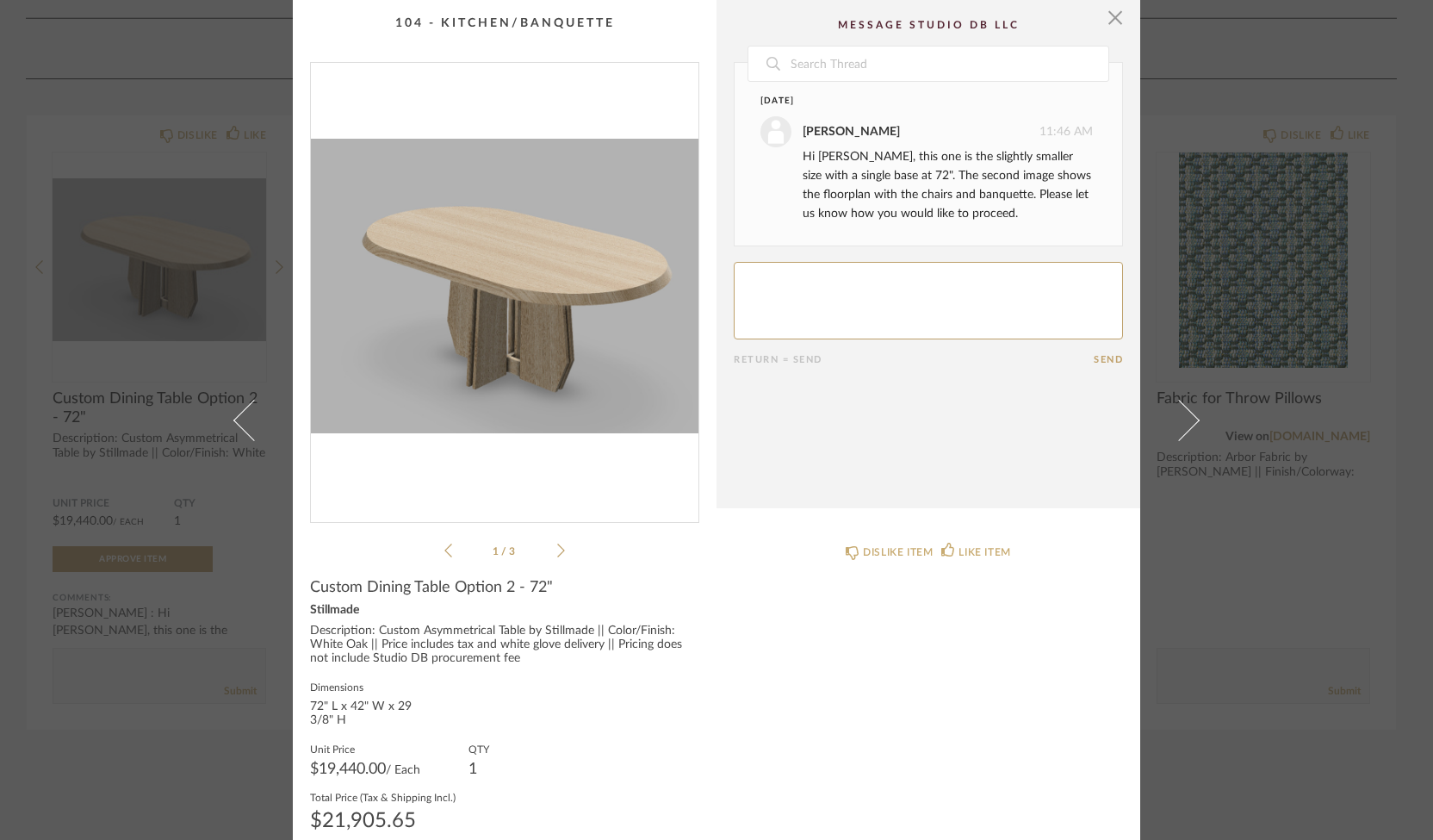
click at [557, 549] on icon at bounding box center [561, 549] width 8 height 15
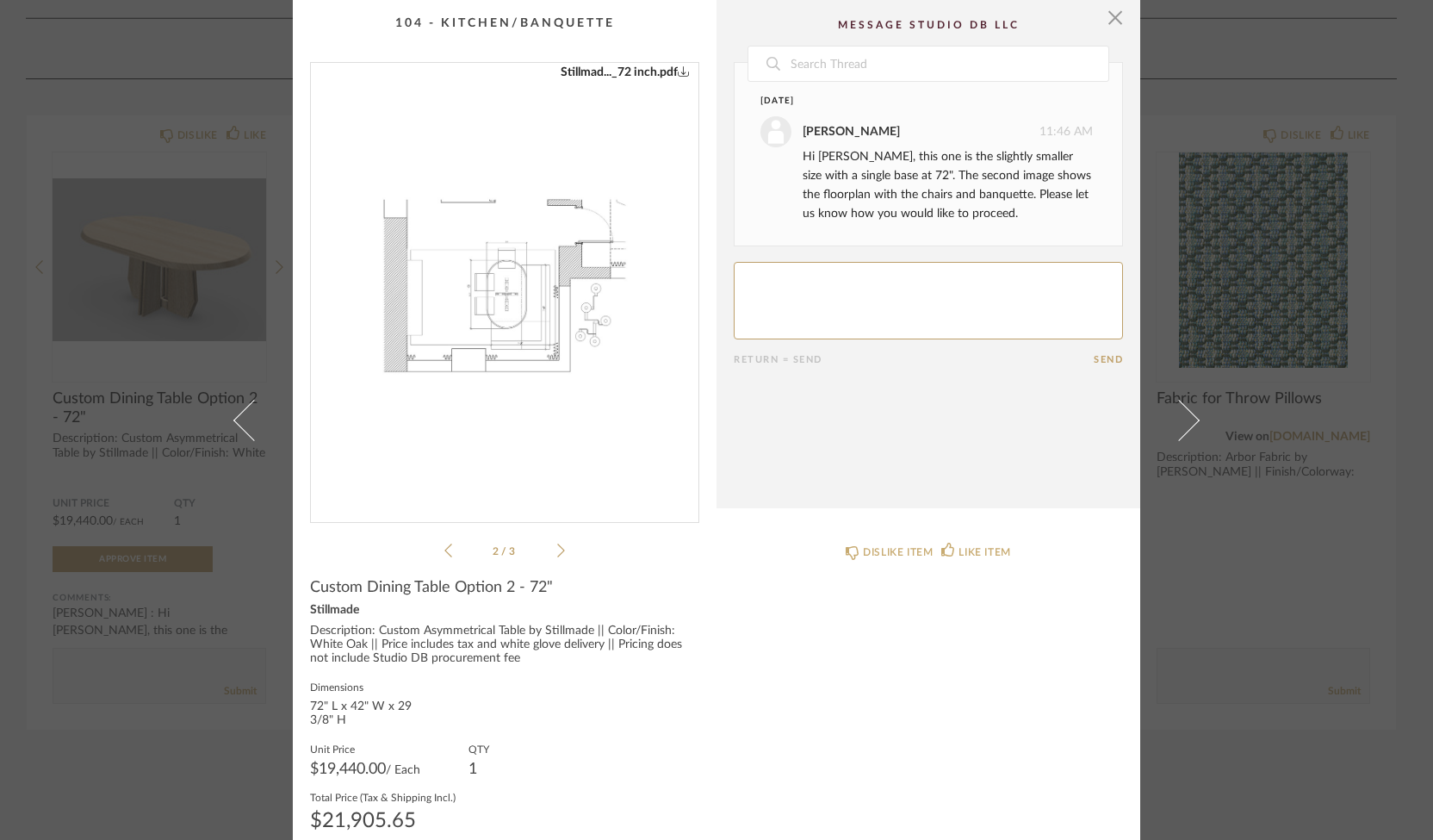
click at [557, 549] on icon at bounding box center [561, 549] width 8 height 15
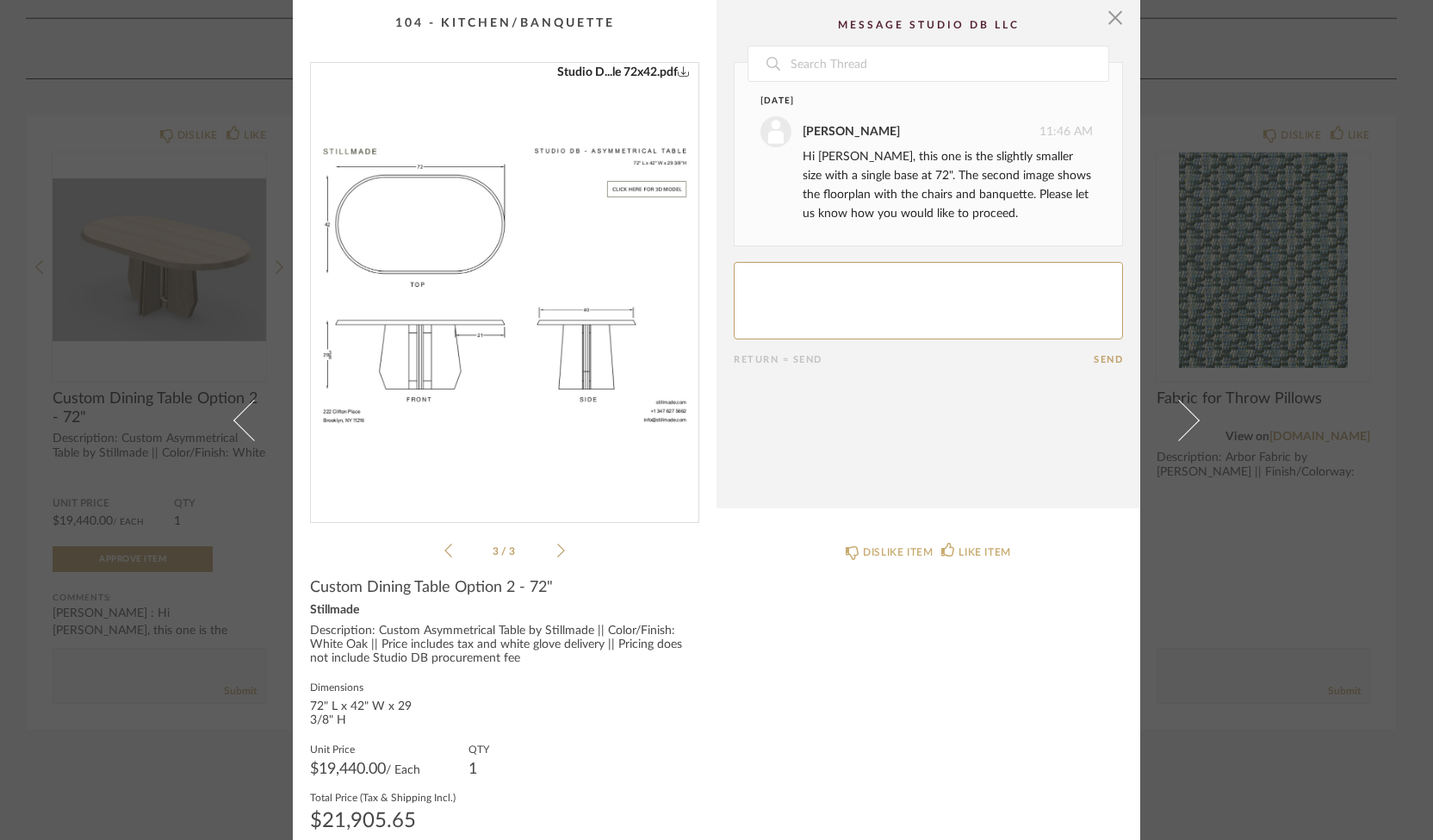
click at [557, 549] on icon at bounding box center [561, 549] width 8 height 15
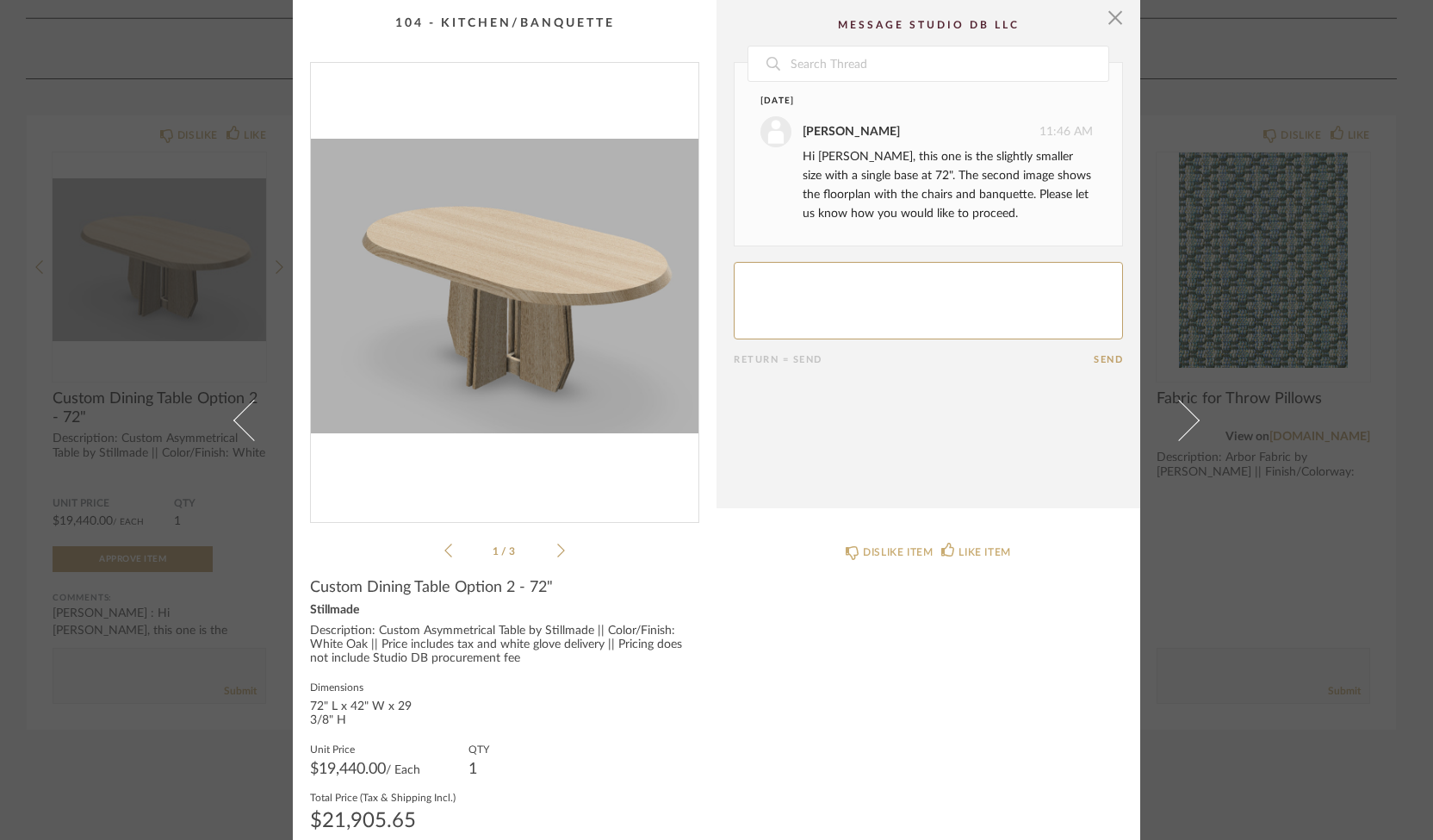
click at [548, 559] on li "1 / 3" at bounding box center [505, 550] width 105 height 21
click at [560, 543] on div "Studio D...le 72x42.pdf Stillmad..._72 inch.pdf Studio D...le 72x42.pdf 1 / 3" at bounding box center [505, 311] width 390 height 498
click at [1112, 14] on span "button" at bounding box center [1115, 17] width 35 height 35
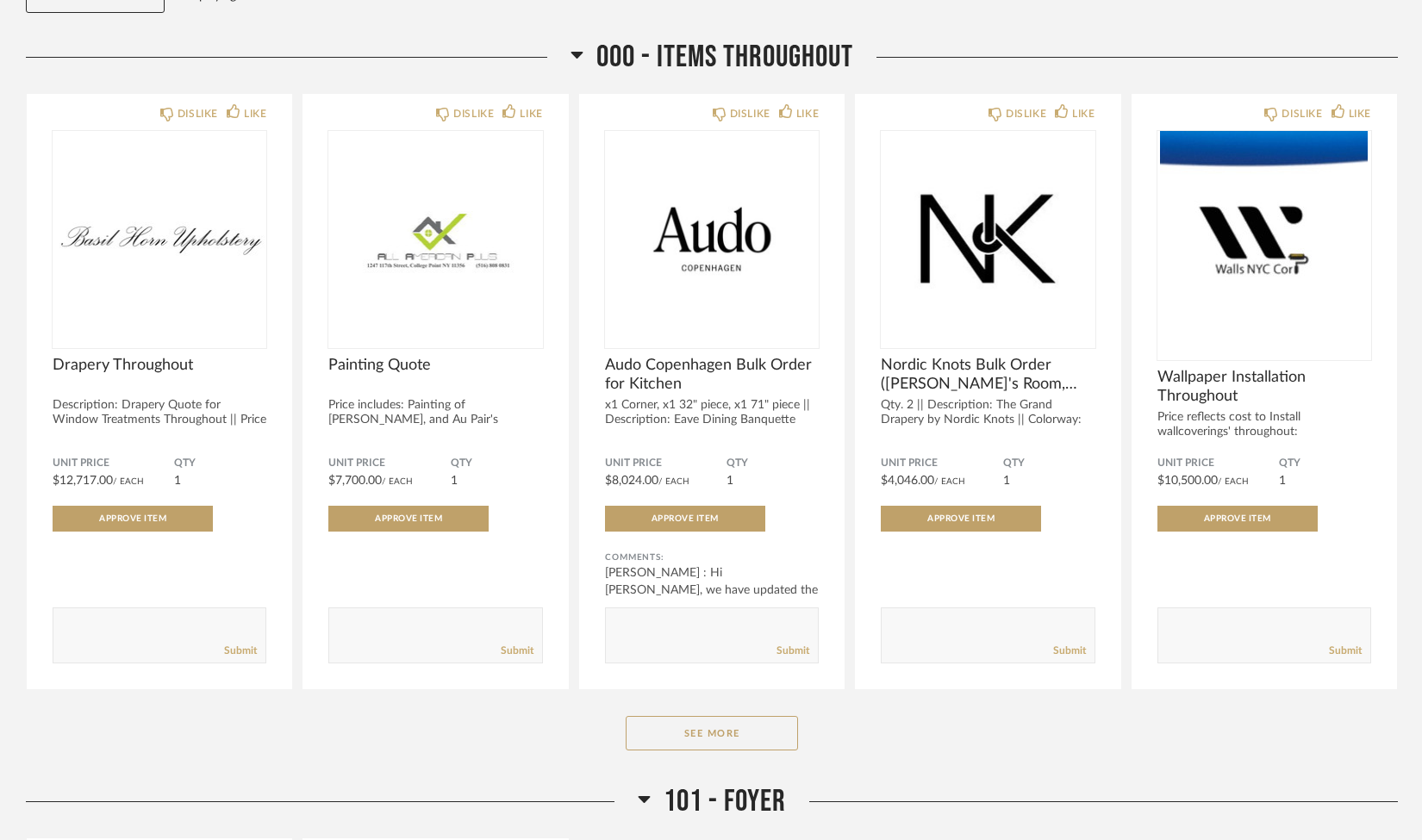
scroll to position [202, 0]
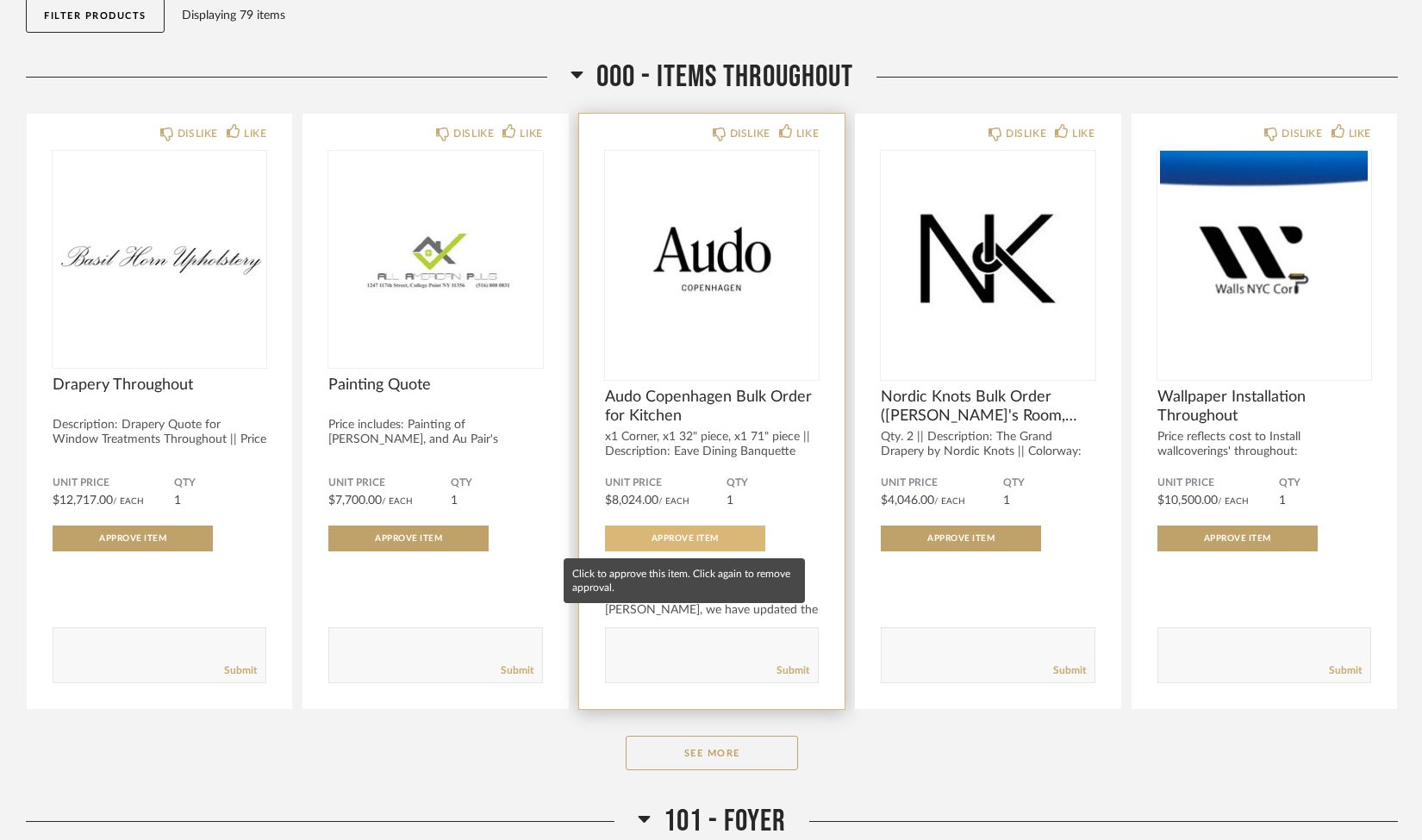
click at [681, 544] on button "Approve Item" at bounding box center [685, 538] width 161 height 26
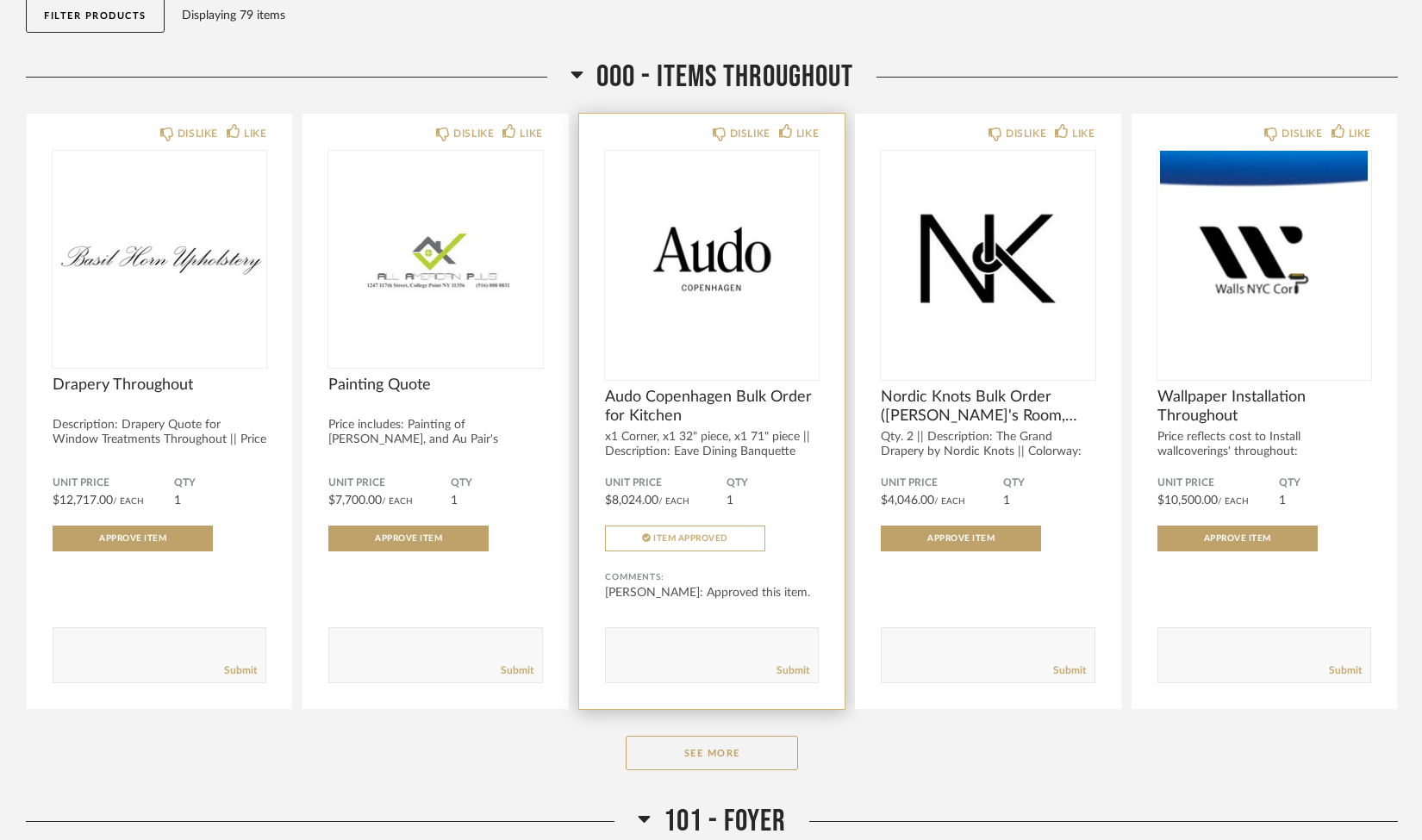
click at [737, 388] on span "Audo Copenhagen Bulk Order for Kitchen" at bounding box center [712, 407] width 214 height 37
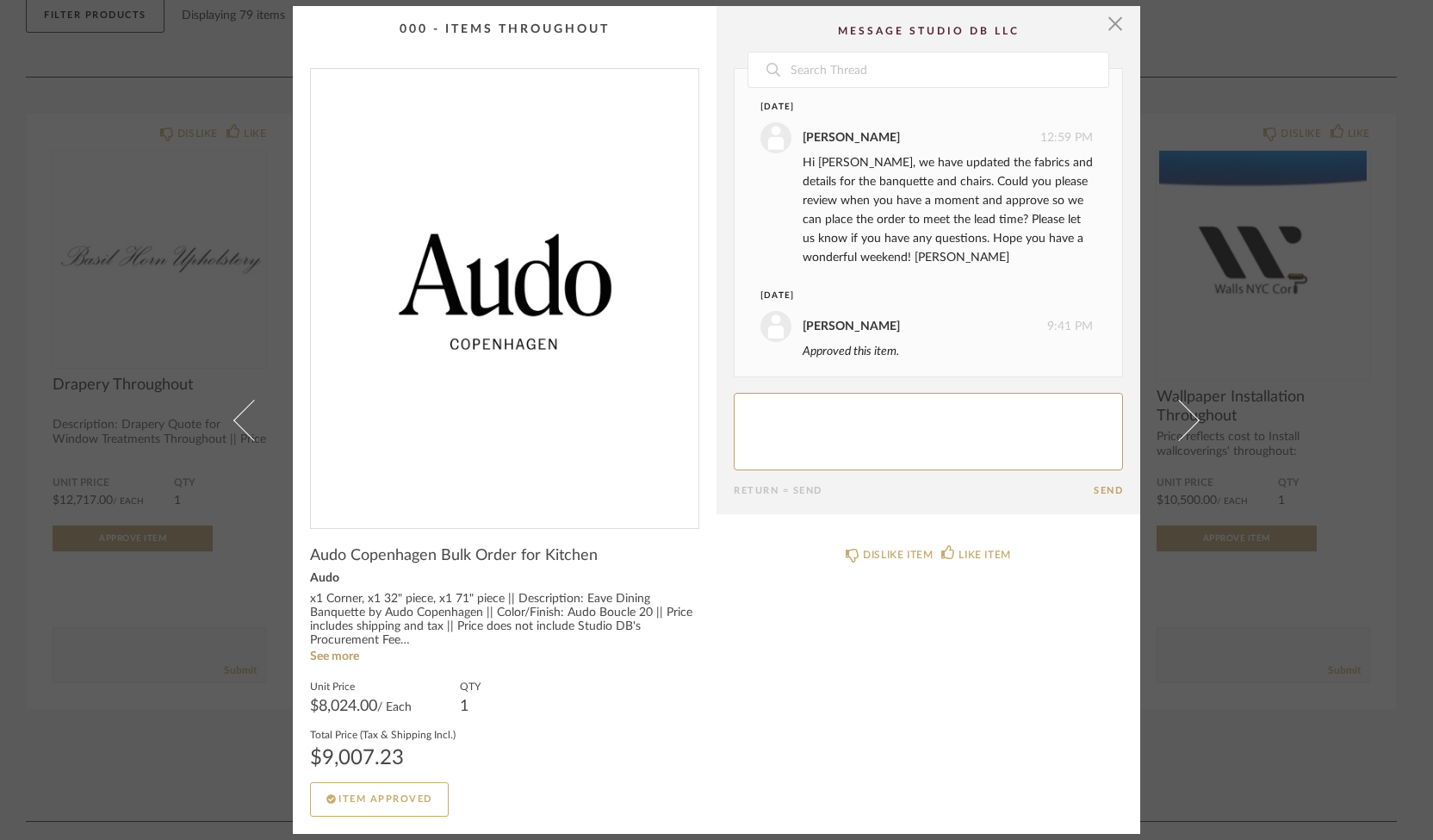
scroll to position [7, 0]
